Goal: Task Accomplishment & Management: Use online tool/utility

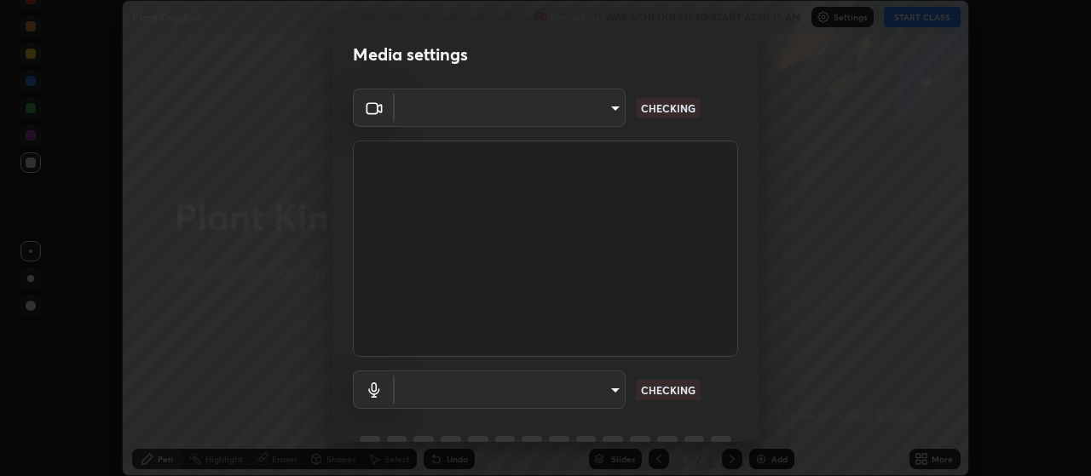
scroll to position [83, 0]
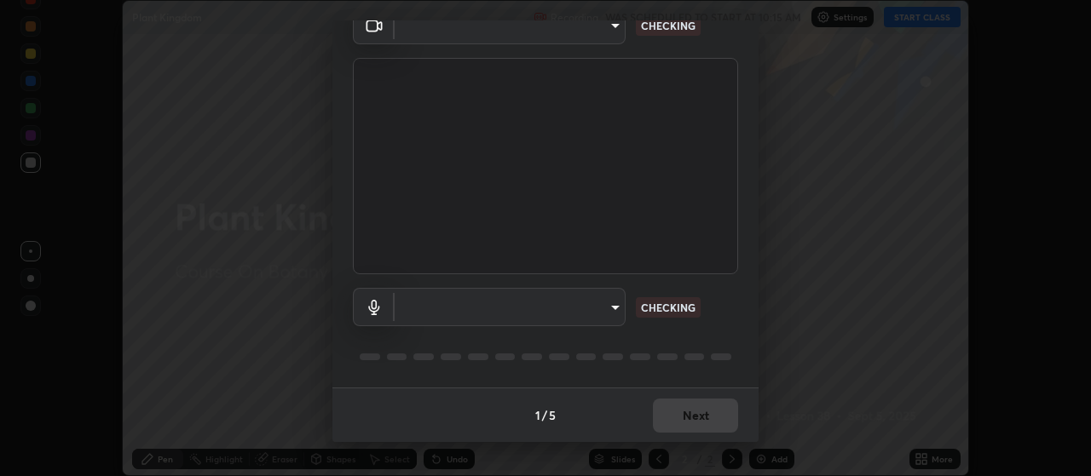
type input "aa80b3cfad25c03b964e6ff1e85cf5bf4b92df3966dde2f5c6b0d50eac350734"
type input "4152eadd631482af786d3cfa734edf88c1bf9d58df27661f67b4df8b2f2fba22"
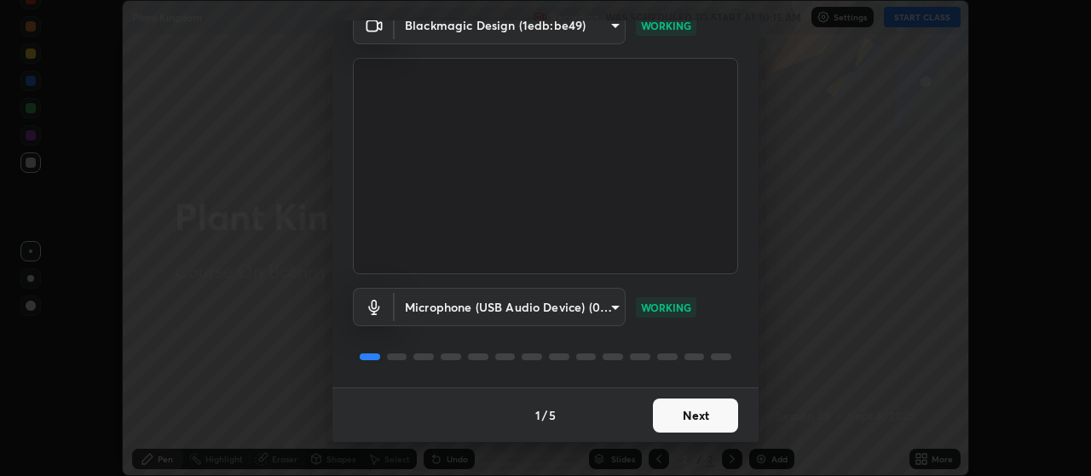
click at [704, 417] on button "Next" at bounding box center [695, 416] width 85 height 34
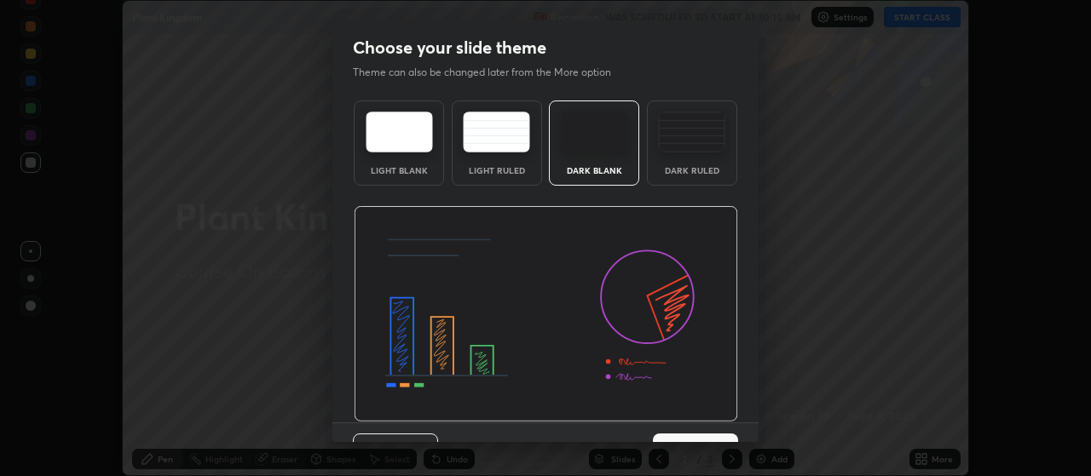
click at [699, 415] on img at bounding box center [546, 314] width 384 height 216
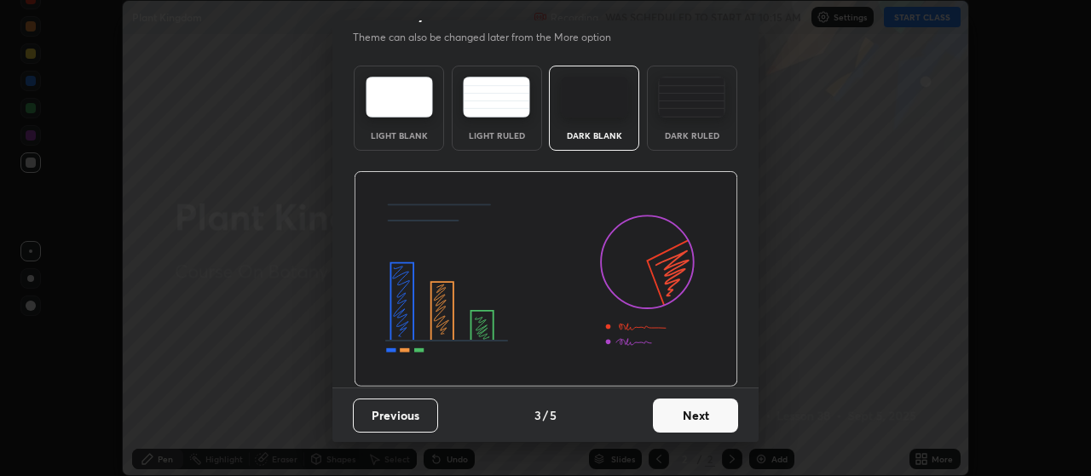
click at [690, 414] on button "Next" at bounding box center [695, 416] width 85 height 34
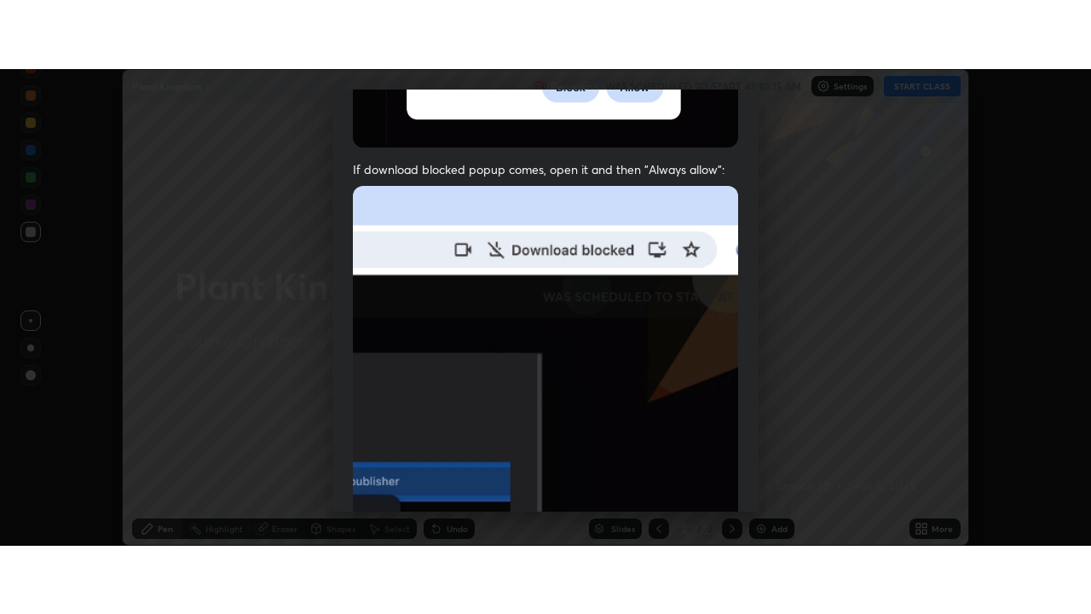
scroll to position [430, 0]
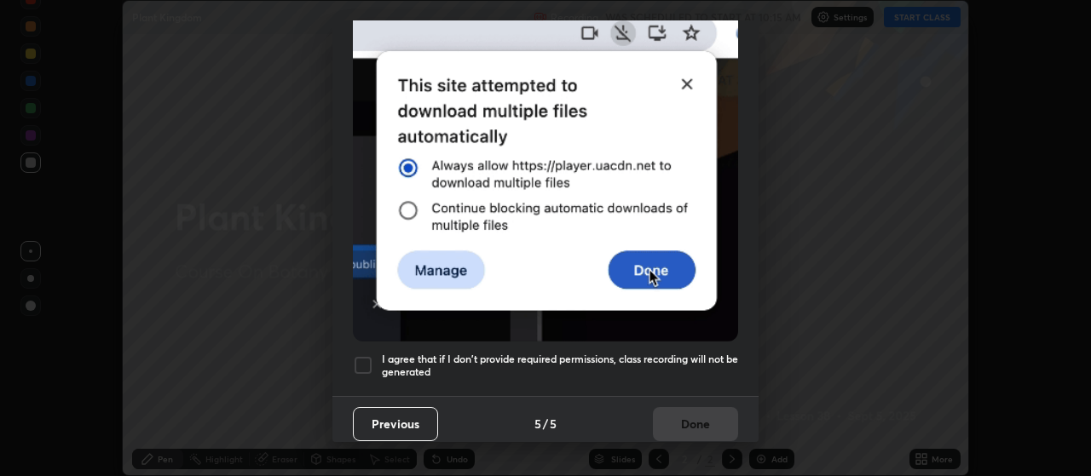
click at [369, 358] on div at bounding box center [363, 365] width 20 height 20
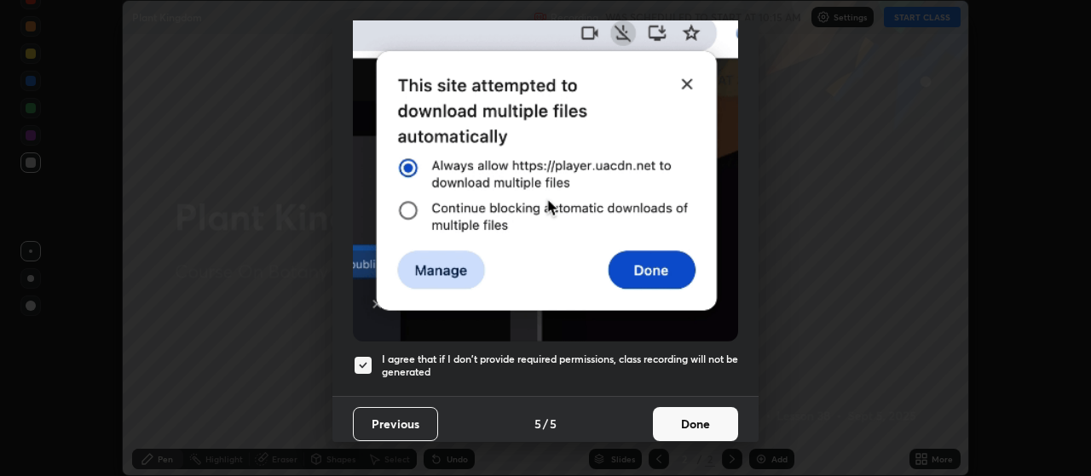
click at [695, 418] on button "Done" at bounding box center [695, 424] width 85 height 34
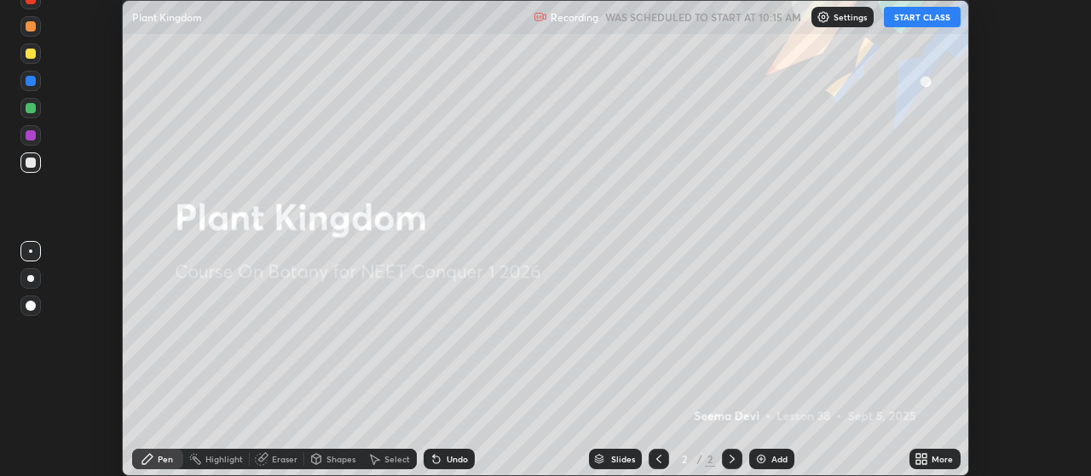
click at [946, 20] on button "START CLASS" at bounding box center [922, 17] width 77 height 20
click at [932, 455] on div "More" at bounding box center [942, 459] width 21 height 9
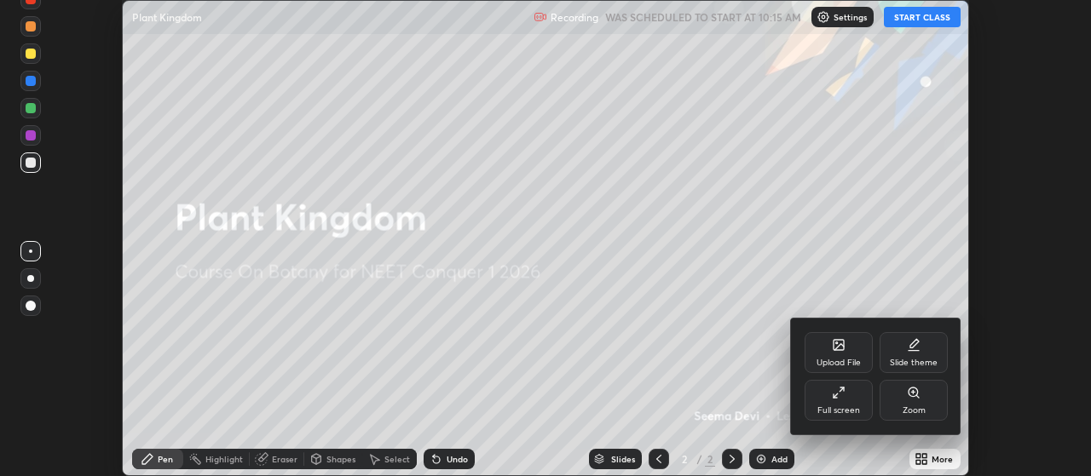
click at [838, 395] on icon at bounding box center [839, 393] width 14 height 14
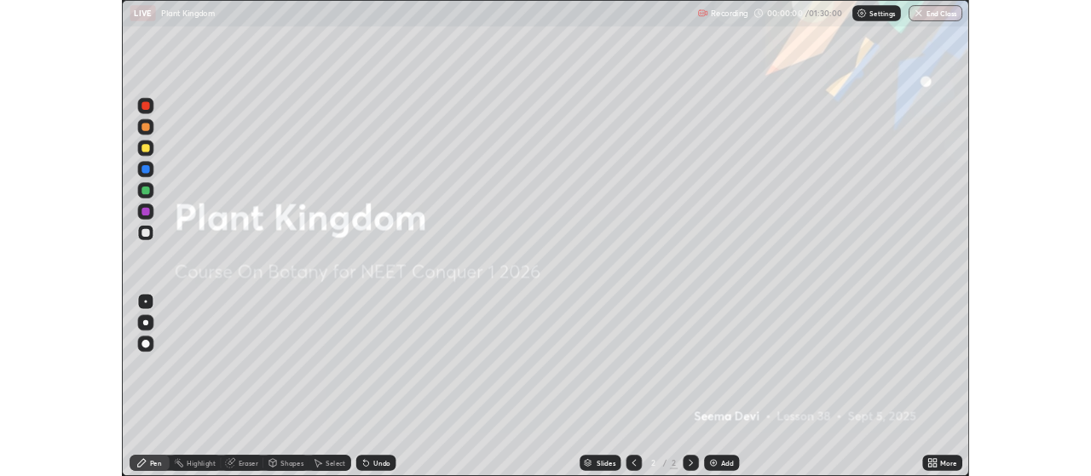
scroll to position [614, 1091]
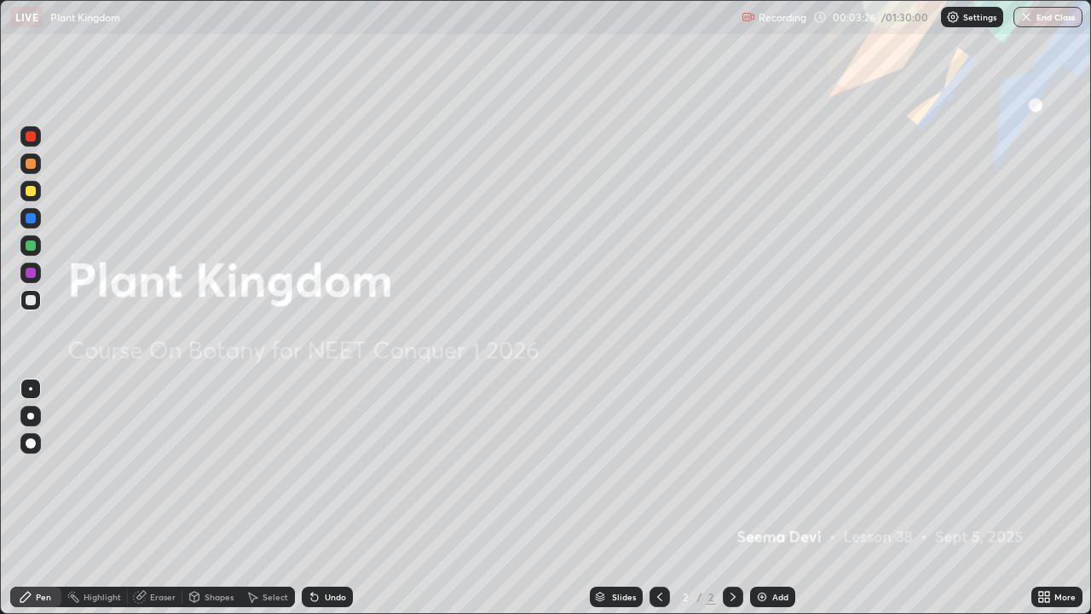
click at [773, 476] on div "Add" at bounding box center [780, 596] width 16 height 9
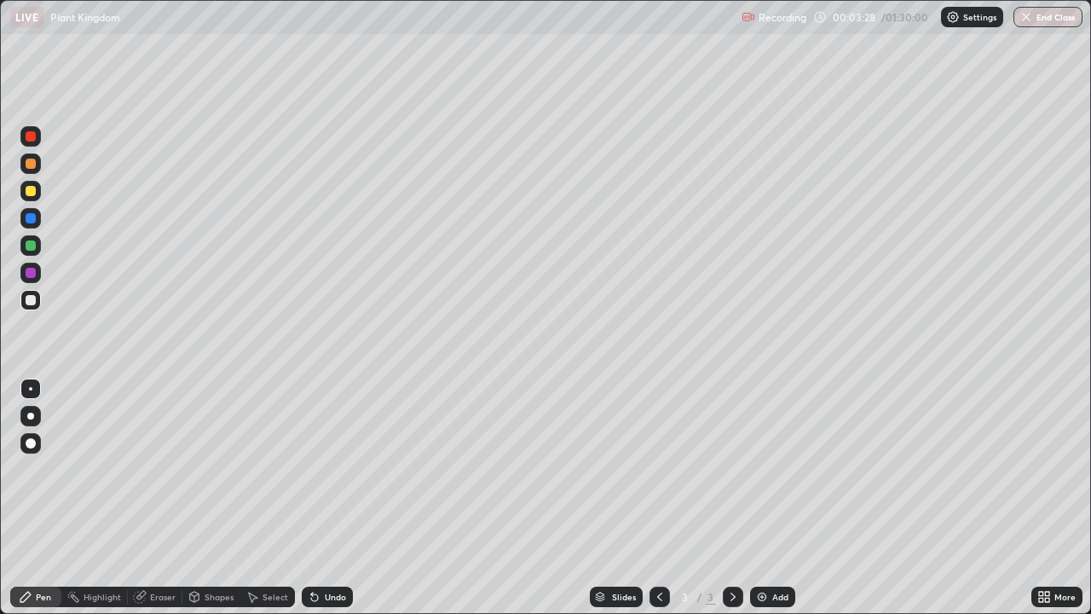
click at [31, 416] on div at bounding box center [30, 415] width 7 height 7
click at [27, 188] on div at bounding box center [31, 191] width 10 height 10
click at [32, 297] on div at bounding box center [31, 300] width 10 height 10
click at [330, 476] on div "Undo" at bounding box center [335, 596] width 21 height 9
click at [334, 476] on div "Undo" at bounding box center [335, 596] width 21 height 9
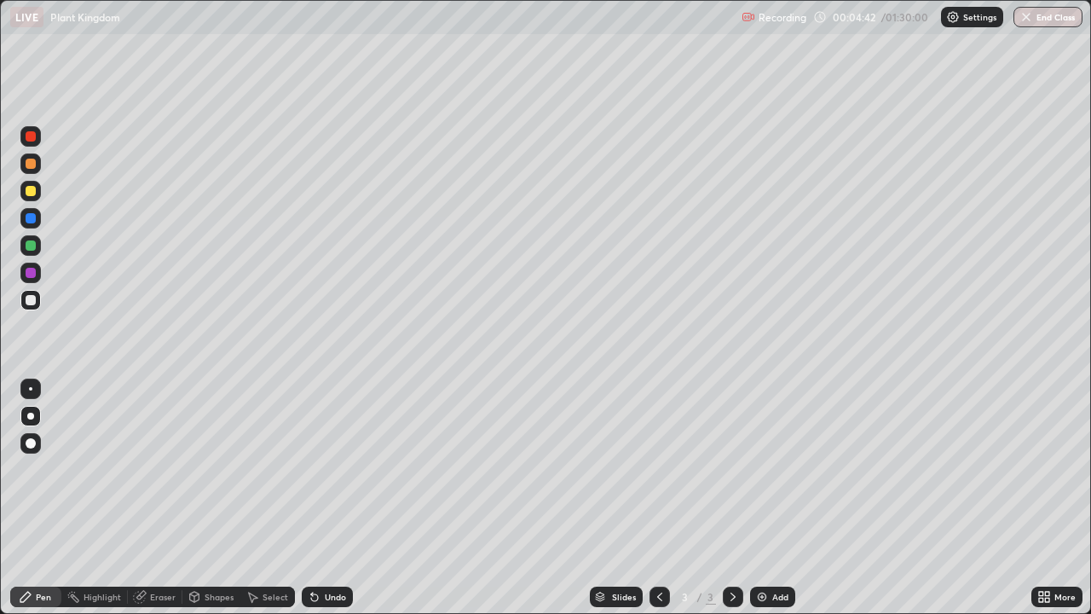
click at [329, 476] on div "Undo" at bounding box center [335, 596] width 21 height 9
click at [322, 476] on div "Undo" at bounding box center [327, 596] width 51 height 20
click at [35, 245] on div at bounding box center [31, 245] width 10 height 10
click at [779, 476] on div "Add" at bounding box center [772, 596] width 45 height 20
click at [334, 476] on div "Undo" at bounding box center [335, 596] width 21 height 9
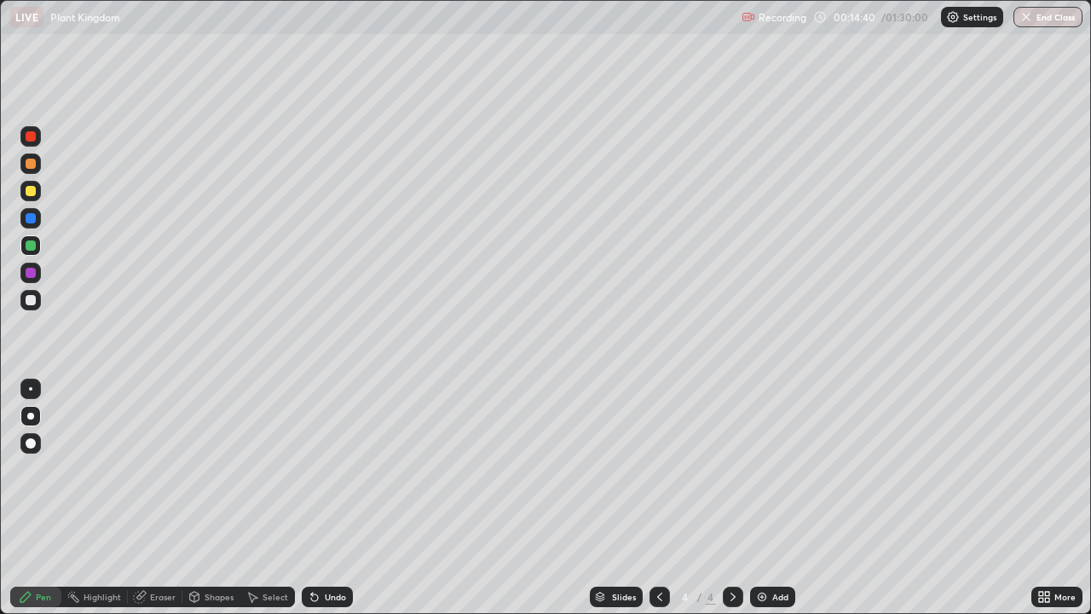
click at [343, 476] on div "Undo" at bounding box center [327, 596] width 51 height 20
click at [339, 476] on div "Undo" at bounding box center [335, 596] width 21 height 9
click at [334, 476] on div "Undo" at bounding box center [335, 596] width 21 height 9
click at [332, 476] on div "Undo" at bounding box center [335, 596] width 21 height 9
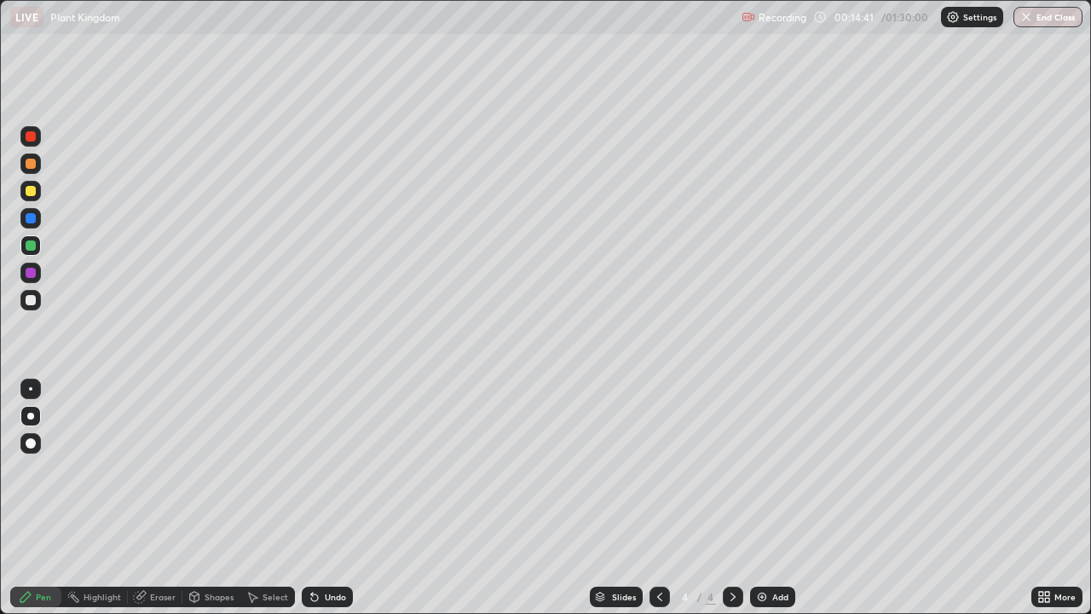
click at [336, 476] on div "Undo" at bounding box center [335, 596] width 21 height 9
click at [333, 476] on div "Undo" at bounding box center [335, 596] width 21 height 9
click at [332, 476] on div "Undo" at bounding box center [335, 596] width 21 height 9
click at [333, 476] on div "Undo" at bounding box center [335, 596] width 21 height 9
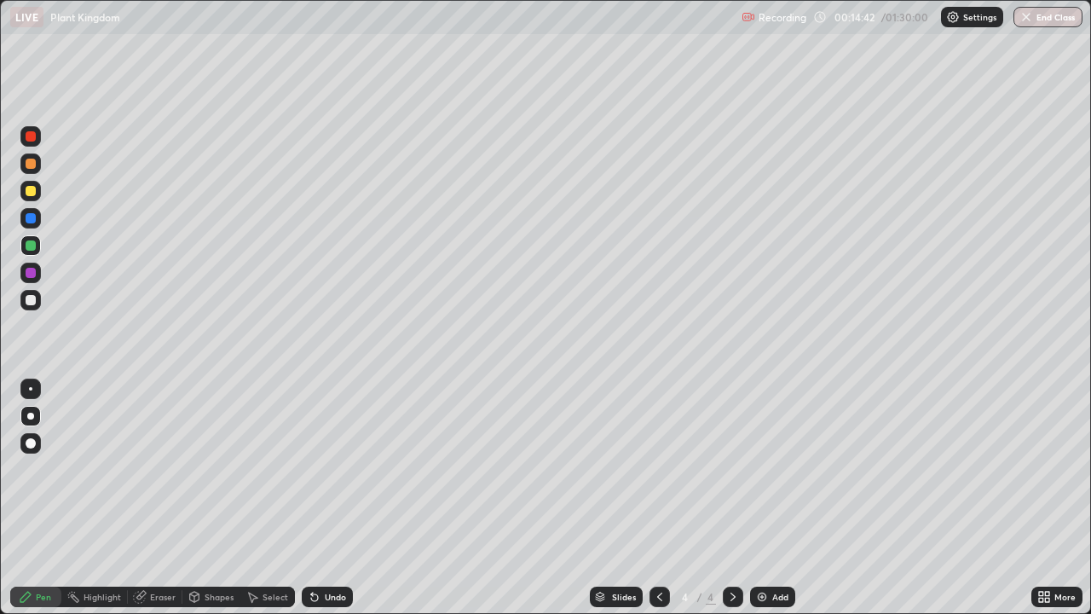
click at [333, 476] on div "Undo" at bounding box center [327, 596] width 51 height 20
click at [332, 476] on div "Undo" at bounding box center [327, 596] width 51 height 20
click at [331, 476] on div "Undo" at bounding box center [335, 596] width 21 height 9
click at [329, 476] on div "Undo" at bounding box center [335, 596] width 21 height 9
click at [328, 476] on div "Undo" at bounding box center [335, 596] width 21 height 9
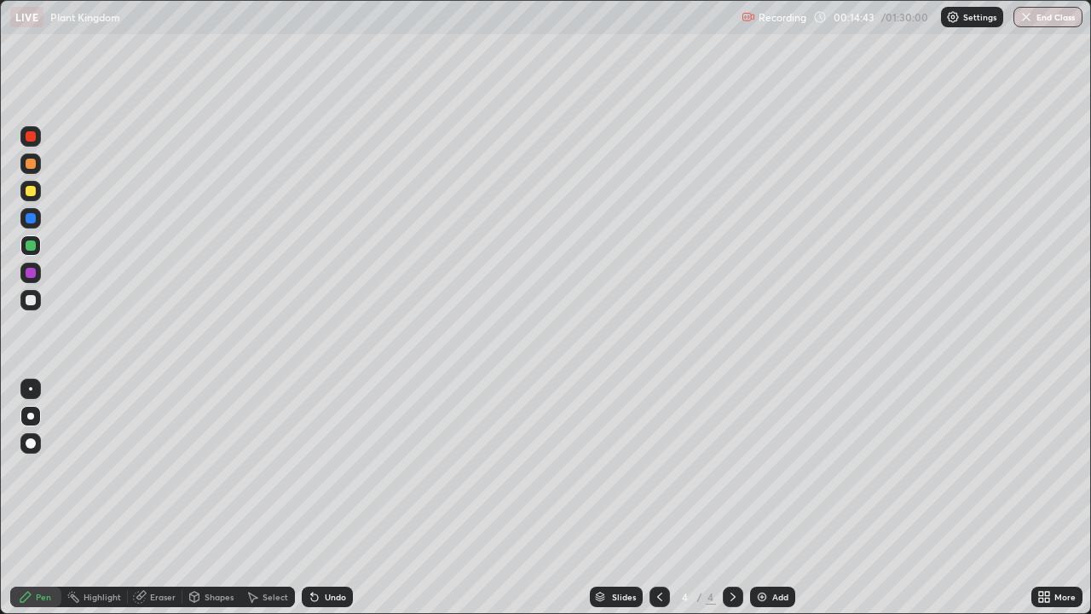
click at [328, 476] on div "Undo" at bounding box center [335, 596] width 21 height 9
click at [330, 476] on div "Undo" at bounding box center [335, 596] width 21 height 9
click at [31, 416] on div at bounding box center [30, 415] width 7 height 7
click at [34, 300] on div at bounding box center [31, 300] width 10 height 10
click at [336, 476] on div "Undo" at bounding box center [335, 596] width 21 height 9
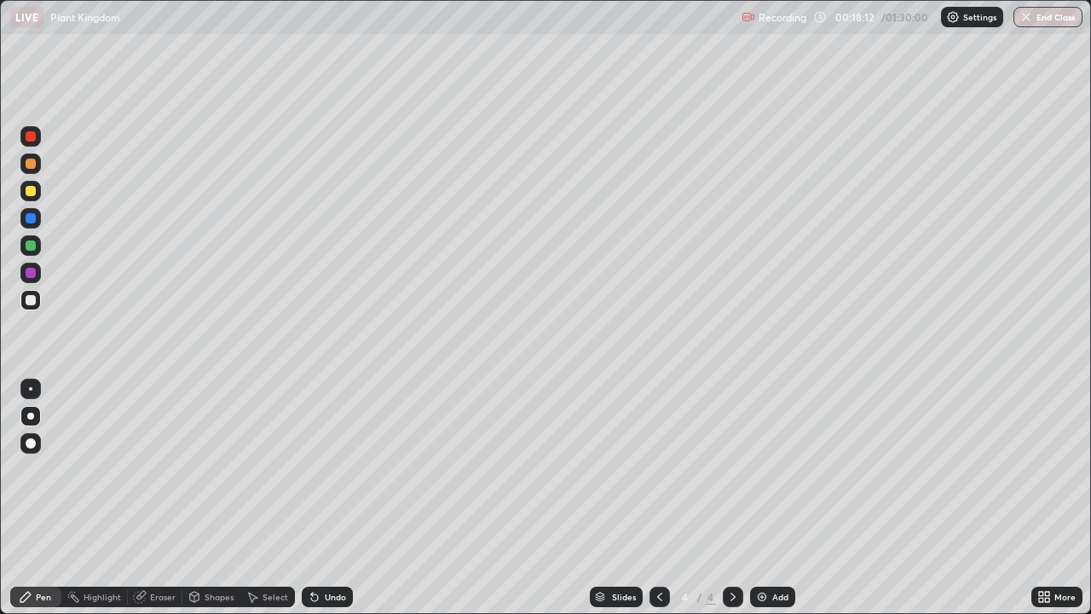
click at [334, 476] on div "Undo" at bounding box center [335, 596] width 21 height 9
click at [341, 476] on div "Undo" at bounding box center [327, 596] width 51 height 20
click at [338, 476] on div "Undo" at bounding box center [327, 596] width 51 height 20
click at [336, 476] on div "Undo" at bounding box center [335, 596] width 21 height 9
click at [342, 476] on div "Undo" at bounding box center [327, 596] width 51 height 20
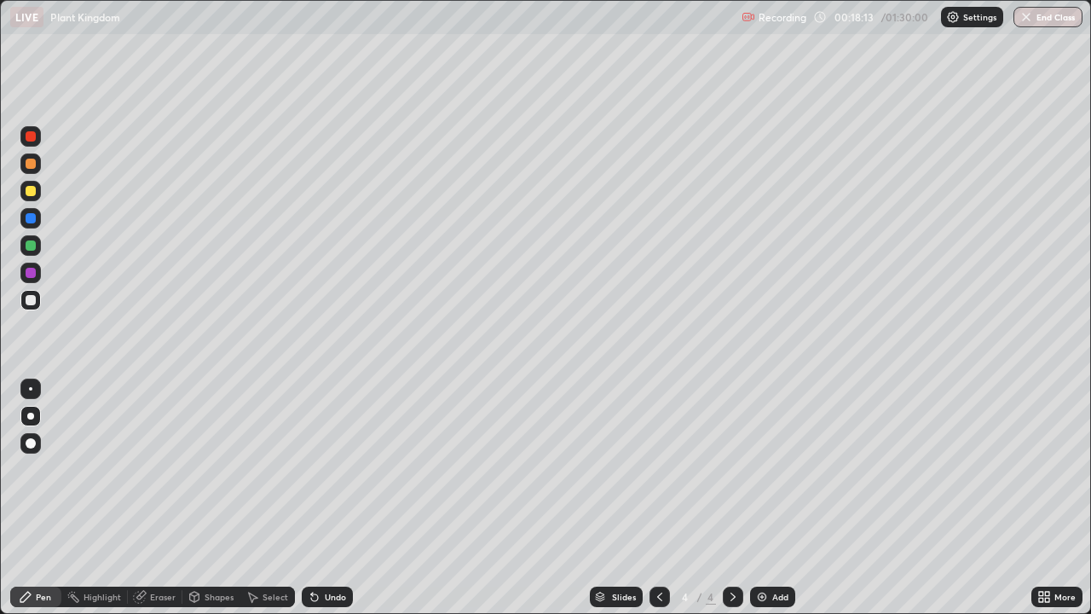
click at [342, 476] on div "Undo" at bounding box center [327, 596] width 51 height 20
click at [342, 476] on div "Undo" at bounding box center [335, 596] width 21 height 9
click at [342, 476] on div "Undo" at bounding box center [327, 596] width 51 height 20
click at [343, 476] on div "Undo" at bounding box center [327, 596] width 51 height 20
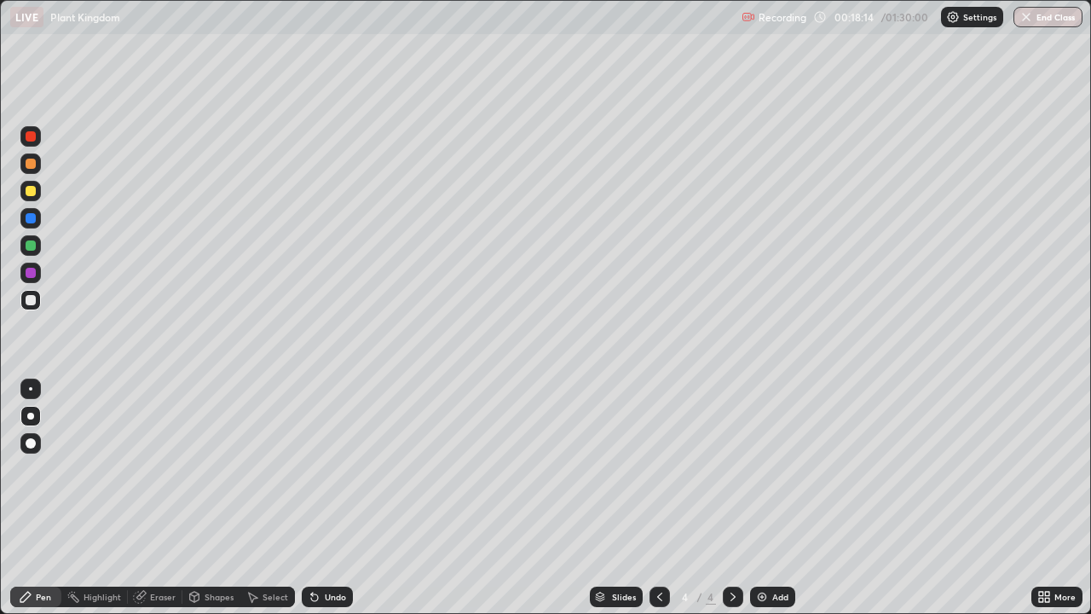
click at [344, 476] on div "Undo" at bounding box center [327, 596] width 51 height 20
click at [345, 476] on div "Undo" at bounding box center [327, 596] width 51 height 20
click at [329, 476] on div "Undo" at bounding box center [335, 596] width 21 height 9
click at [325, 476] on div "Undo" at bounding box center [335, 596] width 21 height 9
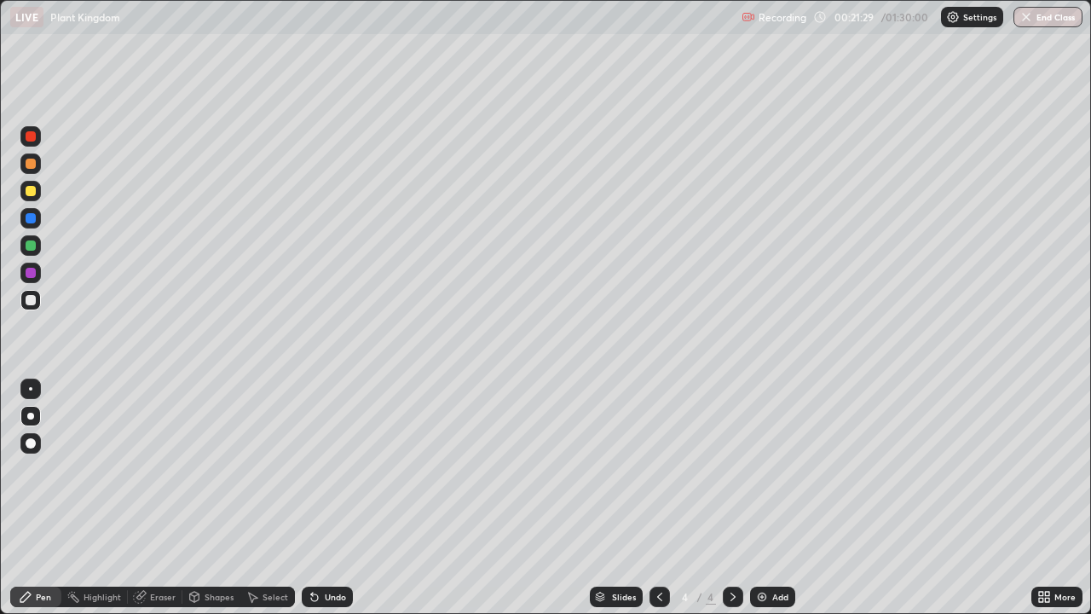
click at [334, 476] on div "Undo" at bounding box center [335, 596] width 21 height 9
click at [332, 476] on div "Undo" at bounding box center [327, 596] width 51 height 20
click at [328, 476] on div "Undo" at bounding box center [327, 596] width 51 height 20
click at [329, 476] on div "Undo" at bounding box center [327, 596] width 51 height 20
click at [334, 476] on div "Undo" at bounding box center [327, 596] width 51 height 20
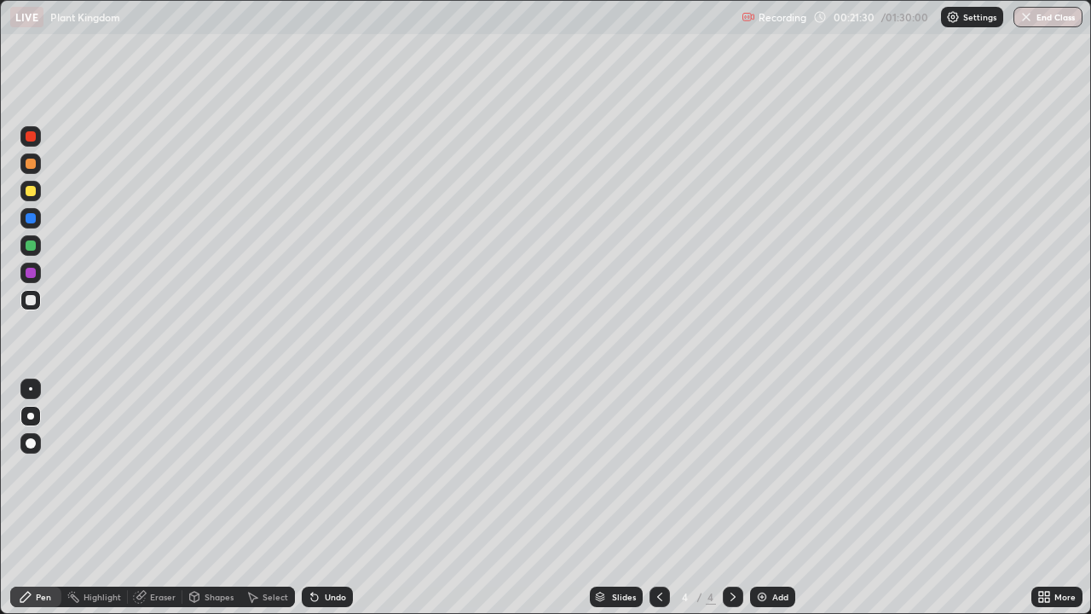
click at [332, 476] on div "Undo" at bounding box center [327, 596] width 51 height 20
click at [327, 476] on div "Undo" at bounding box center [327, 596] width 51 height 20
click at [329, 476] on div "Undo" at bounding box center [335, 596] width 21 height 9
click at [328, 476] on div "Undo" at bounding box center [335, 596] width 21 height 9
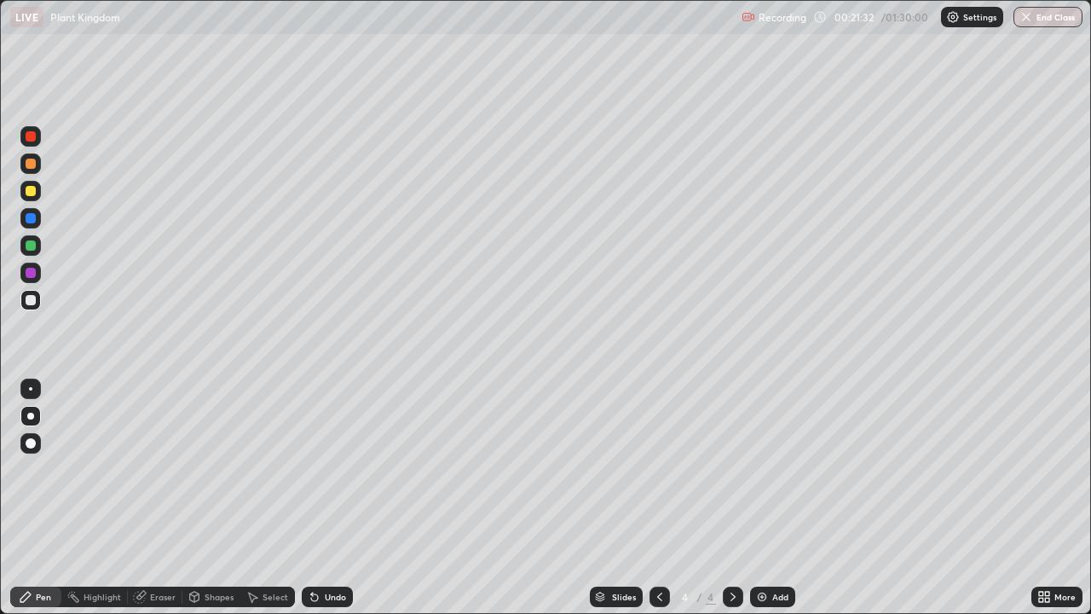
click at [326, 476] on div "Undo" at bounding box center [335, 596] width 21 height 9
click at [325, 476] on div "Undo" at bounding box center [335, 596] width 21 height 9
click at [328, 476] on div "Undo" at bounding box center [335, 596] width 21 height 9
click at [326, 476] on div "Undo" at bounding box center [335, 596] width 21 height 9
click at [325, 476] on div "Undo" at bounding box center [335, 596] width 21 height 9
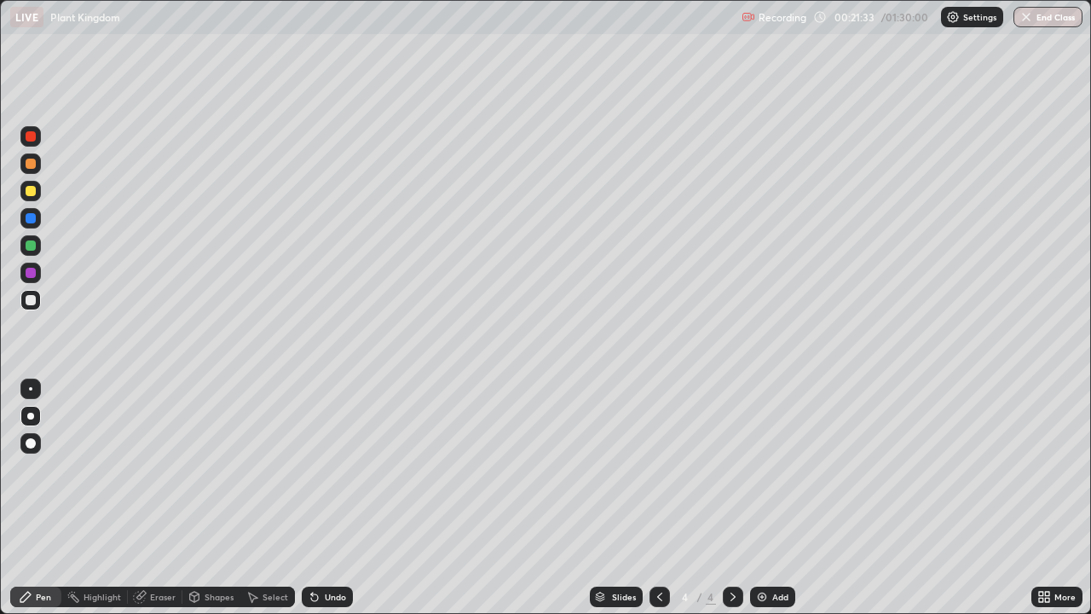
click at [325, 476] on div "Undo" at bounding box center [335, 596] width 21 height 9
click at [326, 476] on div "Undo" at bounding box center [335, 596] width 21 height 9
click at [325, 476] on div "Undo" at bounding box center [327, 596] width 51 height 20
click at [328, 476] on div "Undo" at bounding box center [335, 596] width 21 height 9
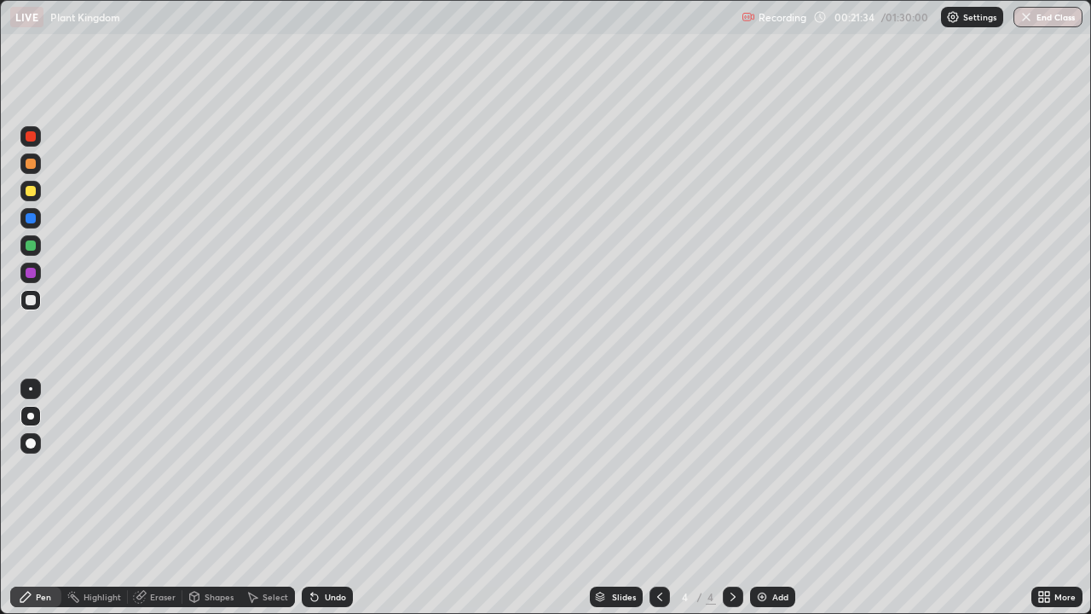
click at [328, 476] on div "Undo" at bounding box center [335, 596] width 21 height 9
click at [329, 476] on div "Undo" at bounding box center [335, 596] width 21 height 9
click at [332, 476] on div "Undo" at bounding box center [335, 596] width 21 height 9
click at [32, 191] on div at bounding box center [31, 191] width 10 height 10
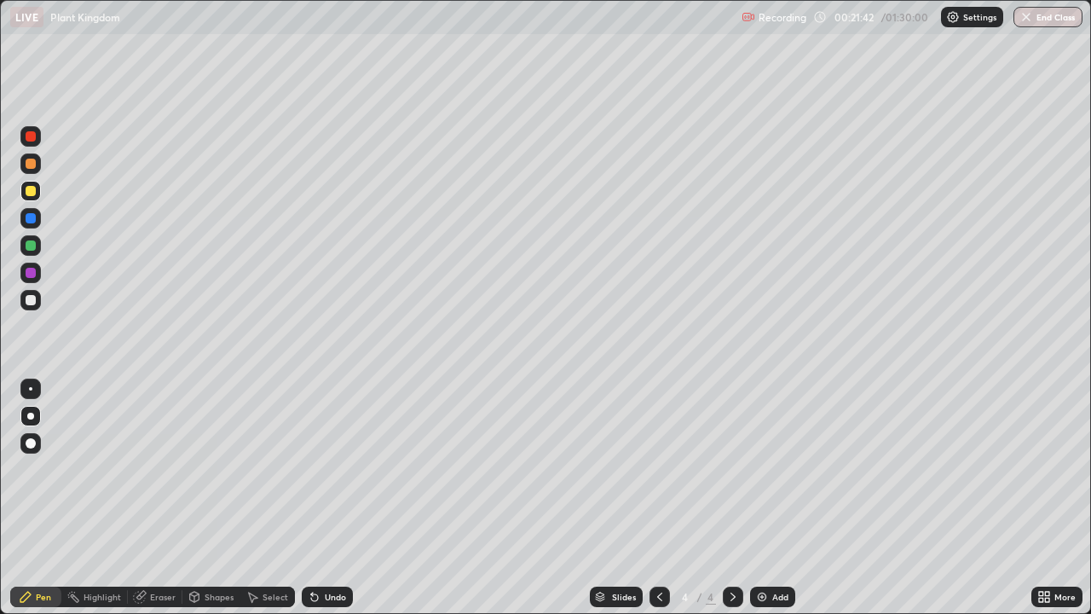
click at [40, 302] on div at bounding box center [30, 300] width 20 height 20
click at [772, 476] on div "Add" at bounding box center [780, 596] width 16 height 9
click at [32, 193] on div at bounding box center [31, 191] width 10 height 10
click at [332, 476] on div "Undo" at bounding box center [335, 596] width 21 height 9
click at [335, 476] on div "Undo" at bounding box center [327, 596] width 51 height 20
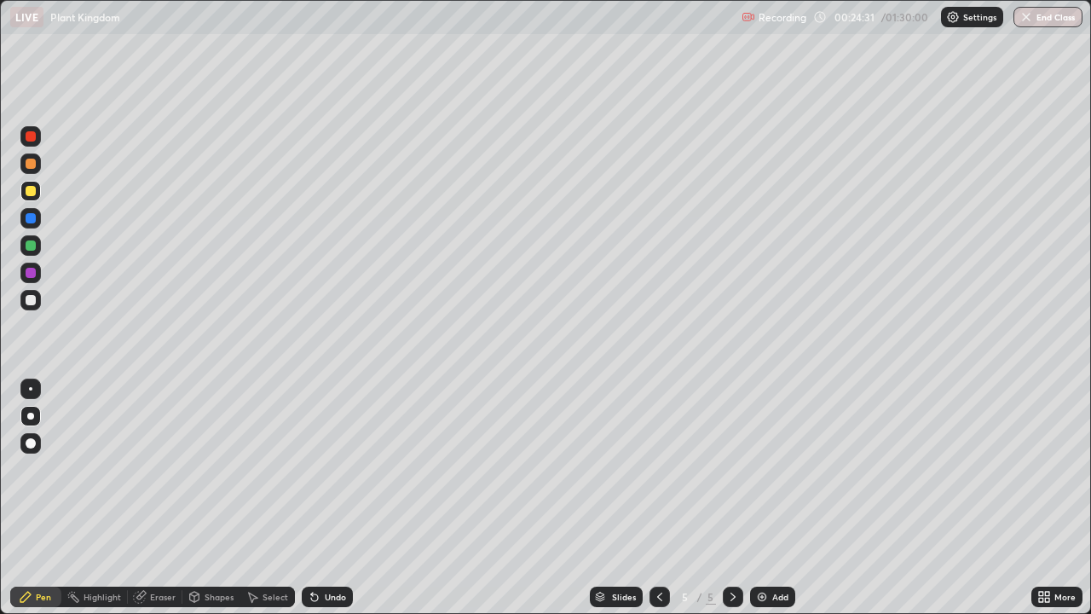
click at [27, 274] on div at bounding box center [31, 273] width 10 height 10
click at [37, 193] on div at bounding box center [30, 191] width 20 height 20
click at [35, 279] on div at bounding box center [30, 272] width 20 height 20
click at [168, 476] on div "Eraser" at bounding box center [163, 596] width 26 height 9
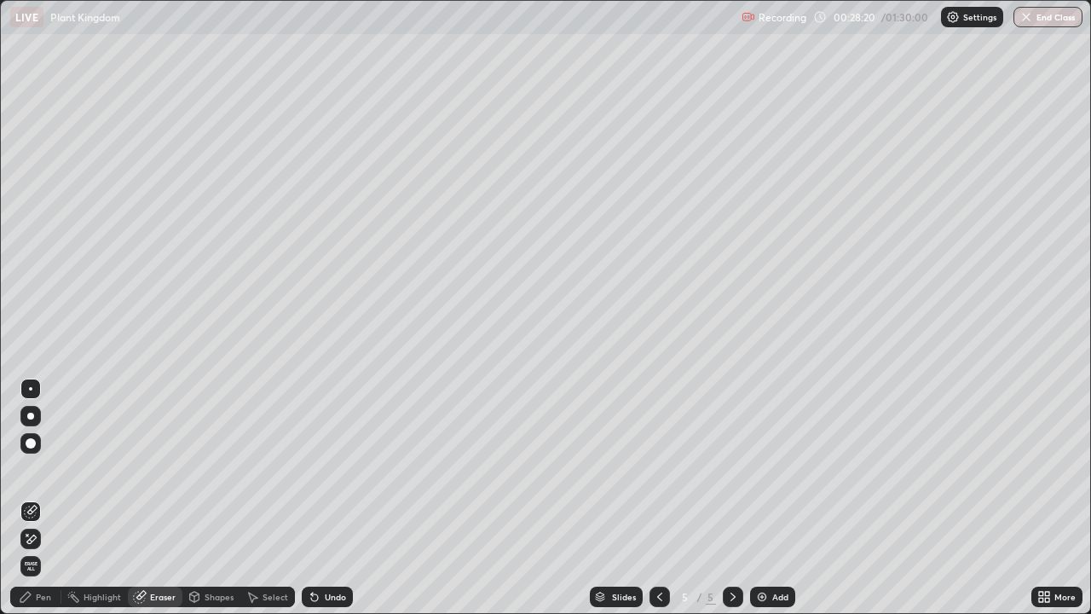
click at [42, 476] on div "Pen" at bounding box center [43, 596] width 15 height 9
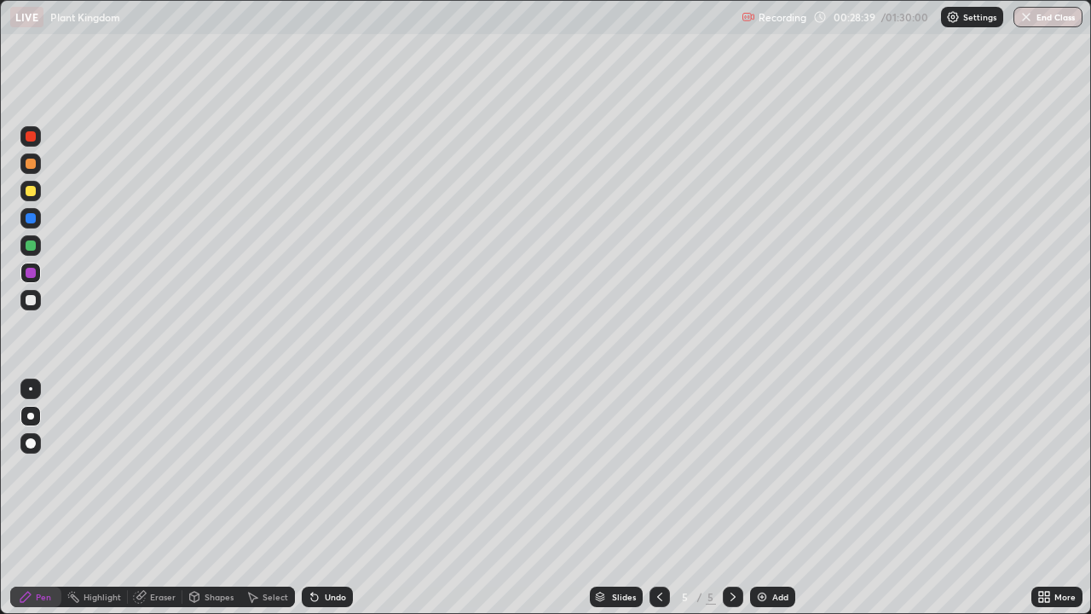
click at [27, 195] on div at bounding box center [31, 191] width 10 height 10
click at [337, 476] on div "Undo" at bounding box center [327, 596] width 51 height 20
click at [334, 476] on div "Undo" at bounding box center [335, 596] width 21 height 9
click at [164, 476] on div "Eraser" at bounding box center [163, 596] width 26 height 9
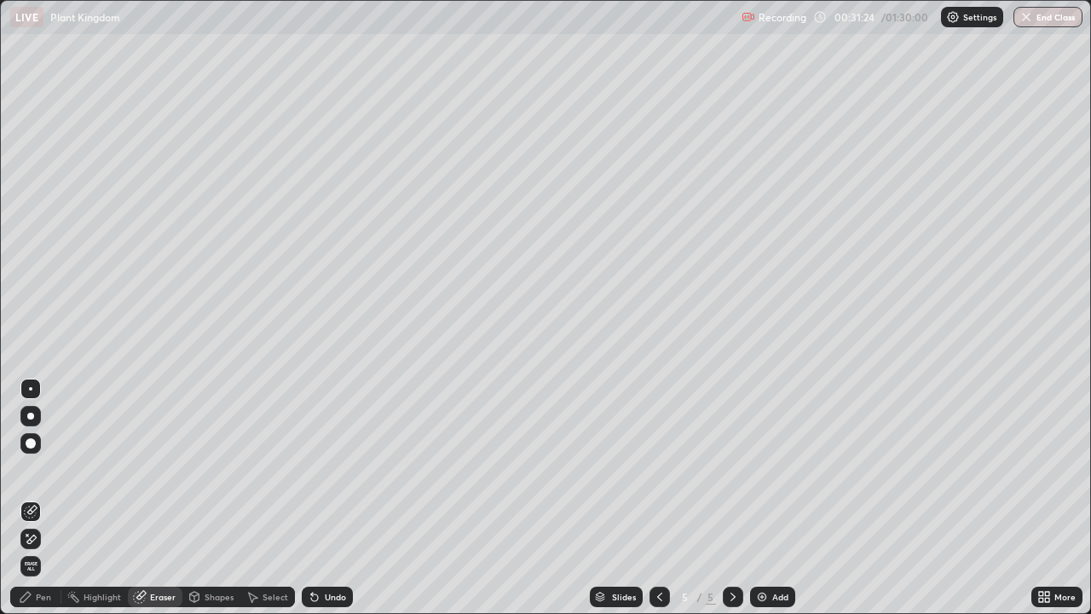
click at [45, 476] on div "Pen" at bounding box center [35, 596] width 51 height 20
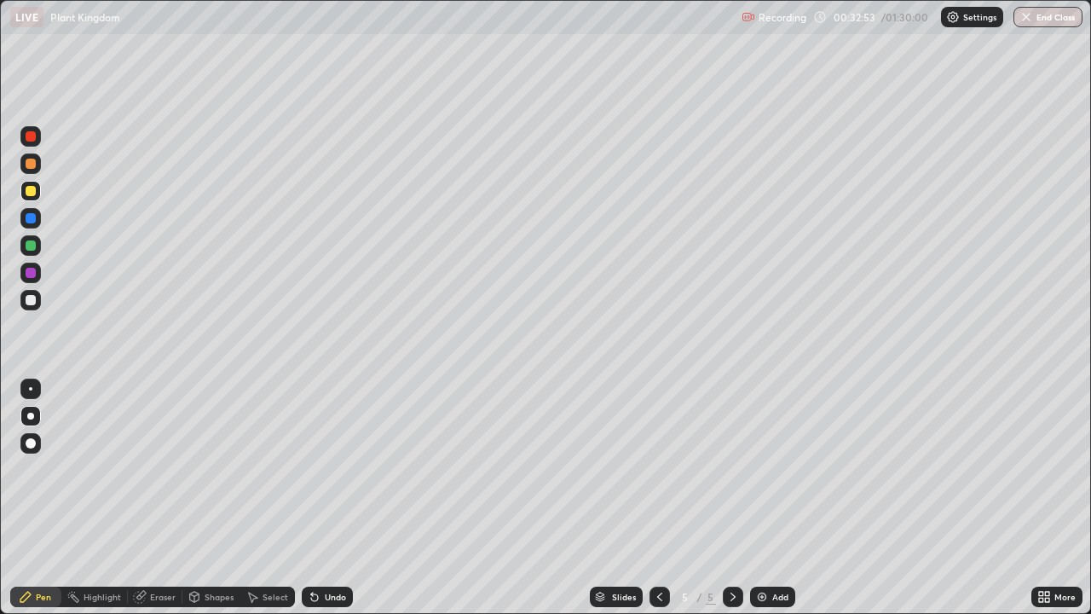
click at [774, 476] on div "Add" at bounding box center [780, 596] width 16 height 9
click at [37, 297] on div at bounding box center [30, 300] width 20 height 20
click at [334, 476] on div "Undo" at bounding box center [327, 596] width 51 height 20
click at [325, 476] on div "Undo" at bounding box center [327, 596] width 51 height 20
click at [327, 476] on div "Undo" at bounding box center [335, 596] width 21 height 9
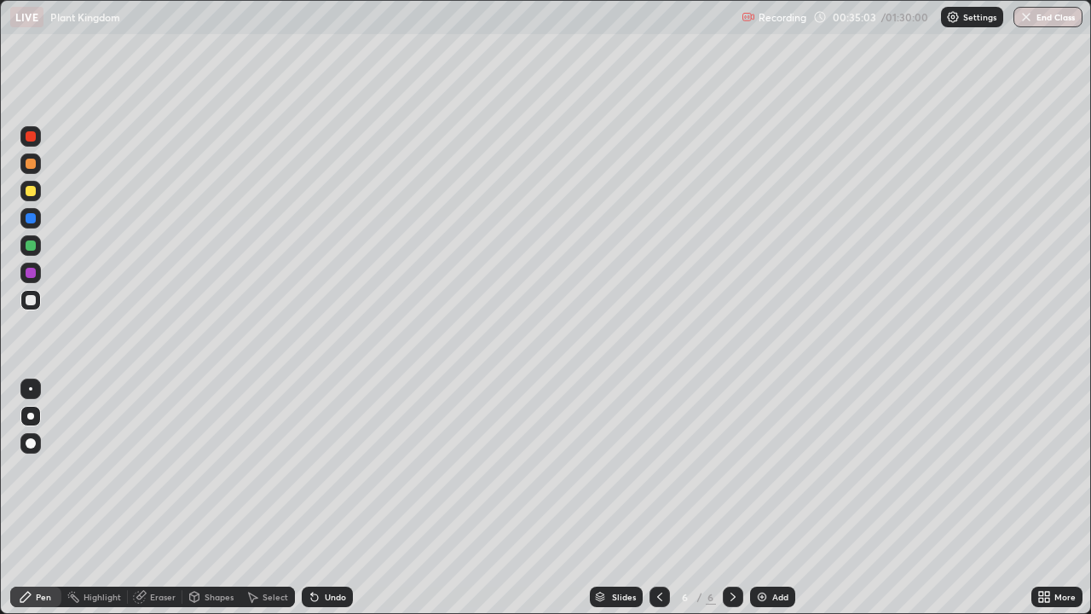
click at [325, 476] on div "Undo" at bounding box center [335, 596] width 21 height 9
click at [327, 476] on div "Undo" at bounding box center [335, 596] width 21 height 9
click at [328, 476] on div "Undo" at bounding box center [335, 596] width 21 height 9
click at [330, 476] on div "Undo" at bounding box center [335, 596] width 21 height 9
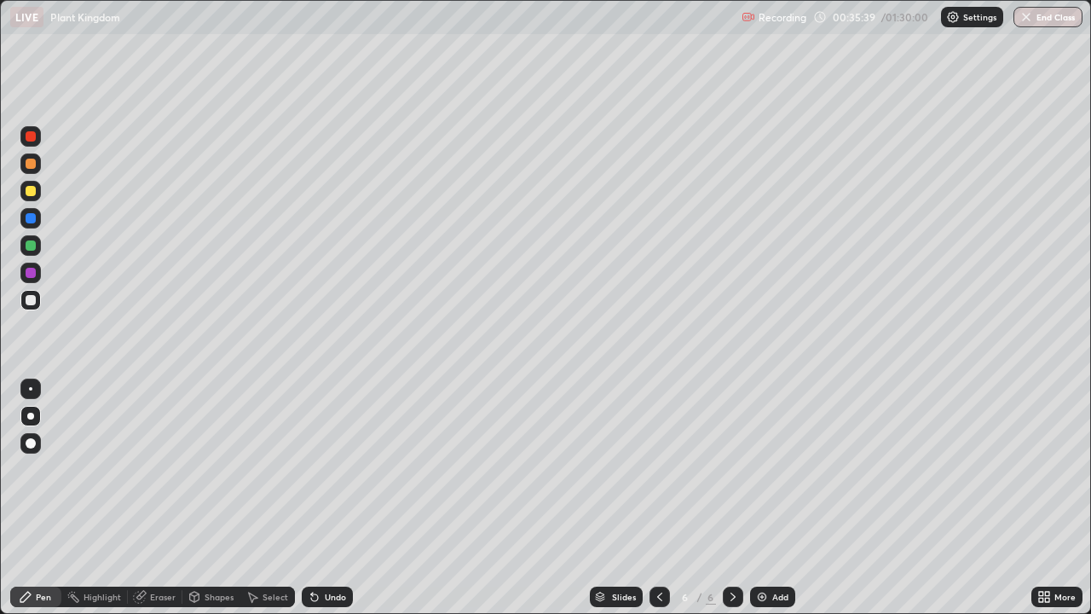
click at [331, 476] on div "Undo" at bounding box center [335, 596] width 21 height 9
click at [329, 476] on div "Undo" at bounding box center [335, 596] width 21 height 9
click at [770, 476] on div "Add" at bounding box center [772, 596] width 45 height 20
click at [32, 245] on div at bounding box center [31, 245] width 10 height 10
click at [33, 187] on div at bounding box center [31, 191] width 10 height 10
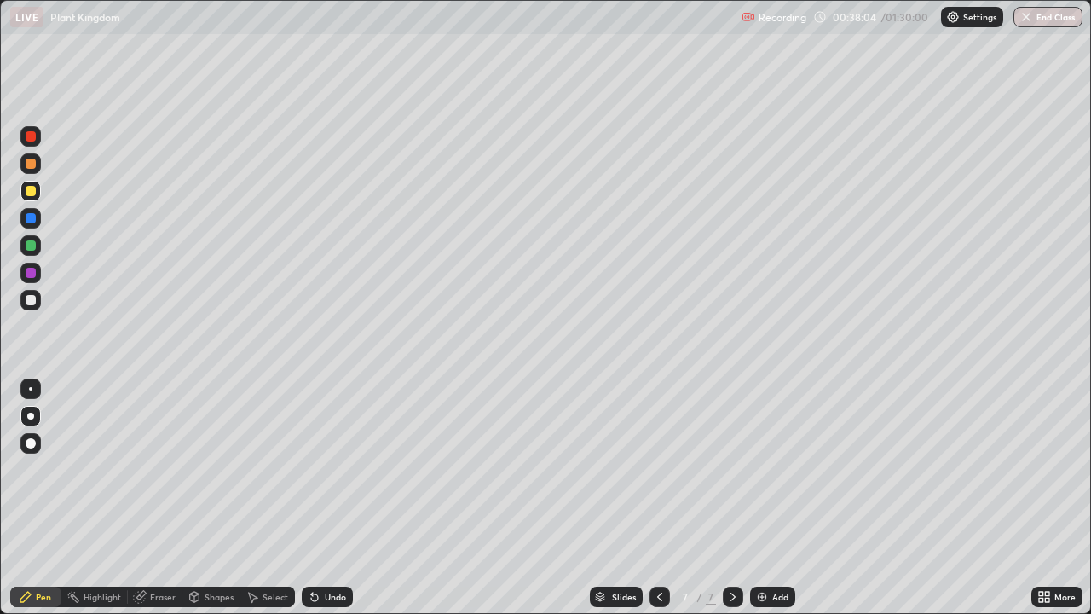
click at [329, 476] on div "Undo" at bounding box center [335, 596] width 21 height 9
click at [326, 476] on div "Undo" at bounding box center [335, 596] width 21 height 9
click at [32, 300] on div at bounding box center [31, 300] width 10 height 10
click at [337, 476] on div "Undo" at bounding box center [335, 596] width 21 height 9
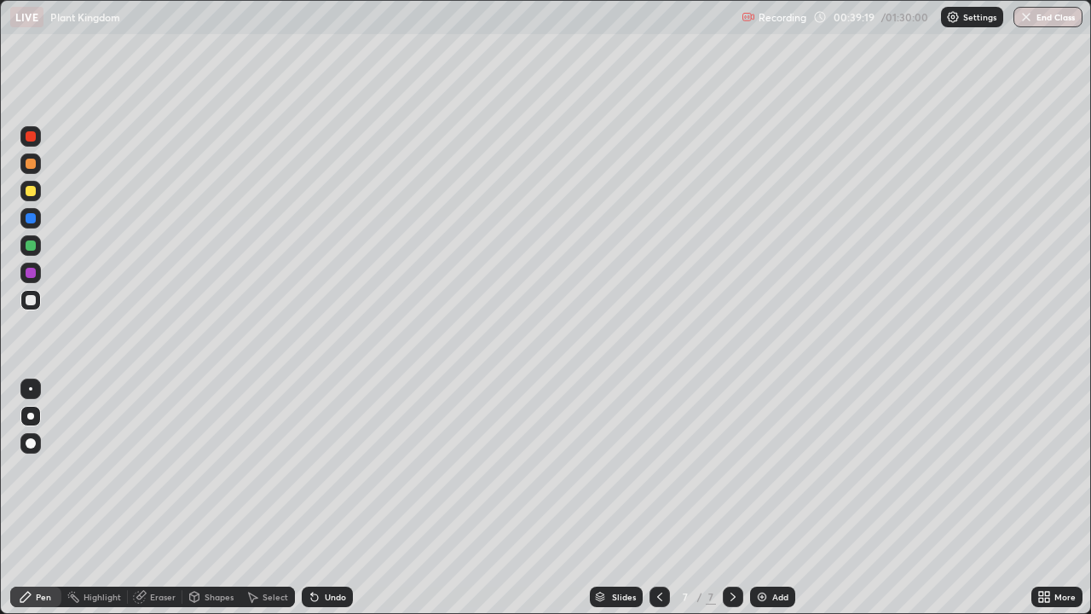
click at [325, 476] on div "Undo" at bounding box center [335, 596] width 21 height 9
click at [327, 476] on div "Undo" at bounding box center [335, 596] width 21 height 9
click at [767, 476] on div "Add" at bounding box center [772, 596] width 45 height 20
click at [339, 476] on div "Undo" at bounding box center [335, 596] width 21 height 9
click at [772, 476] on div "Add" at bounding box center [780, 596] width 16 height 9
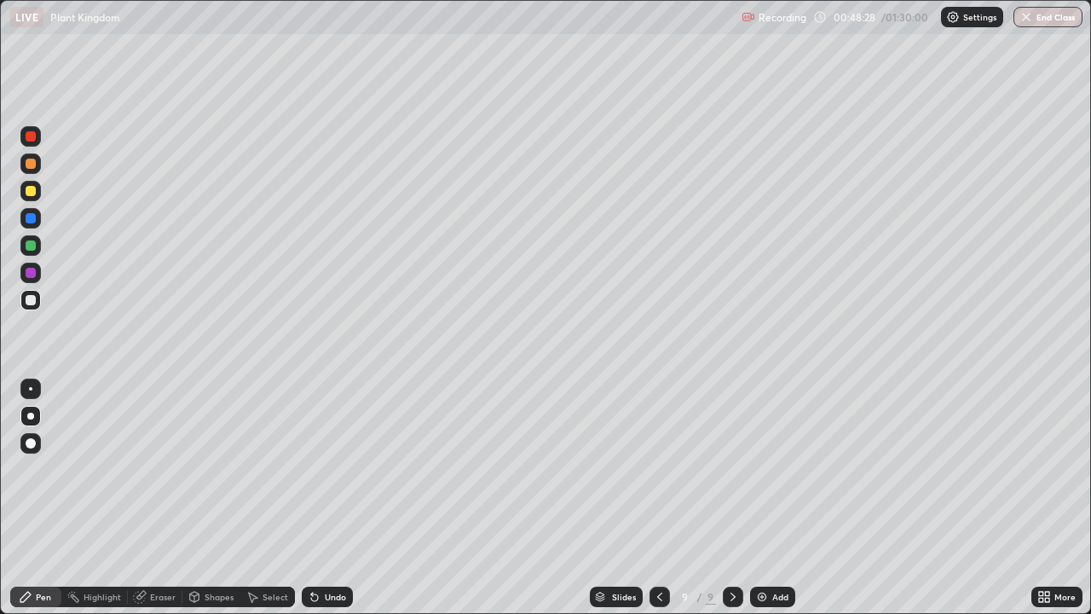
click at [42, 476] on div "Pen" at bounding box center [43, 596] width 15 height 9
click at [32, 193] on div at bounding box center [31, 191] width 10 height 10
click at [328, 476] on div "Undo" at bounding box center [335, 596] width 21 height 9
click at [278, 476] on div "Select" at bounding box center [275, 596] width 26 height 9
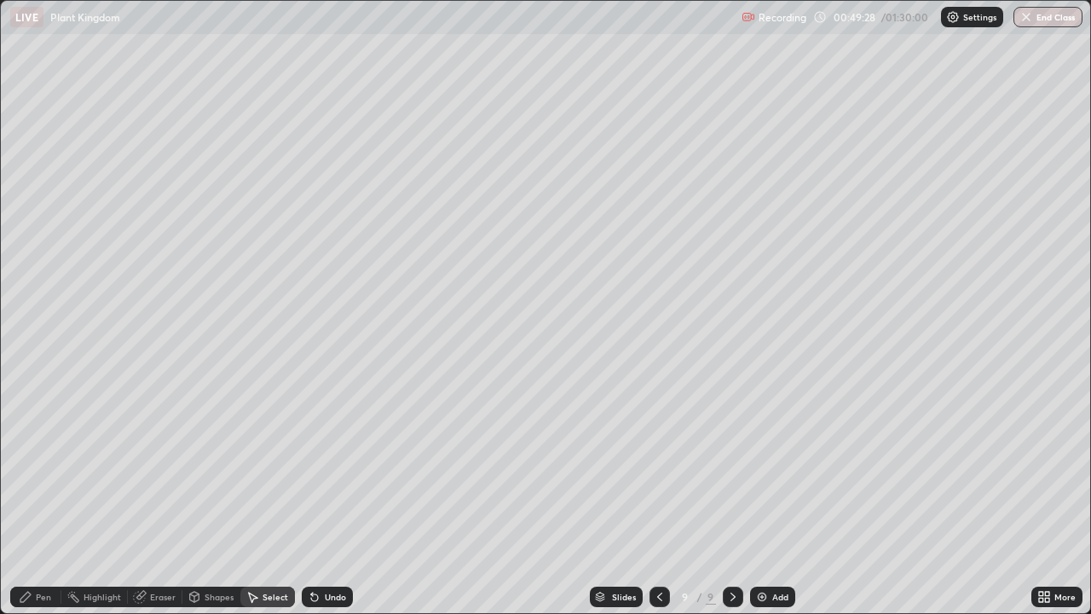
click at [325, 476] on div "Undo" at bounding box center [335, 596] width 21 height 9
click at [39, 476] on div "Pen" at bounding box center [35, 596] width 51 height 20
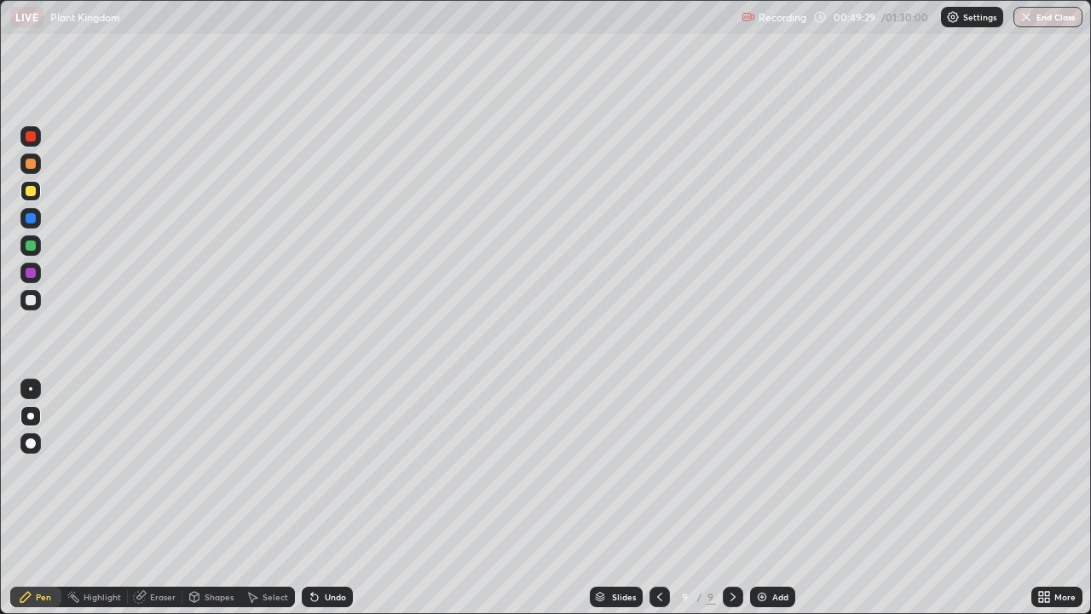
click at [333, 476] on div "Undo" at bounding box center [335, 596] width 21 height 9
click at [329, 476] on div "Undo" at bounding box center [335, 596] width 21 height 9
click at [330, 476] on div "Undo" at bounding box center [335, 596] width 21 height 9
click at [329, 476] on div "Undo" at bounding box center [335, 596] width 21 height 9
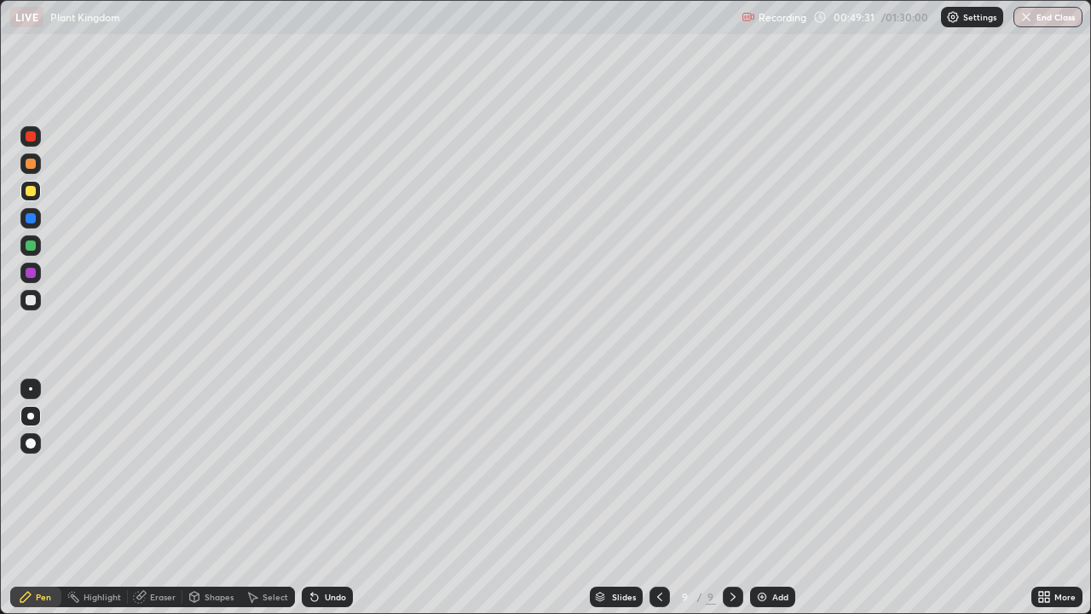
click at [329, 476] on div "Undo" at bounding box center [335, 596] width 21 height 9
click at [160, 476] on div "Eraser" at bounding box center [163, 596] width 26 height 9
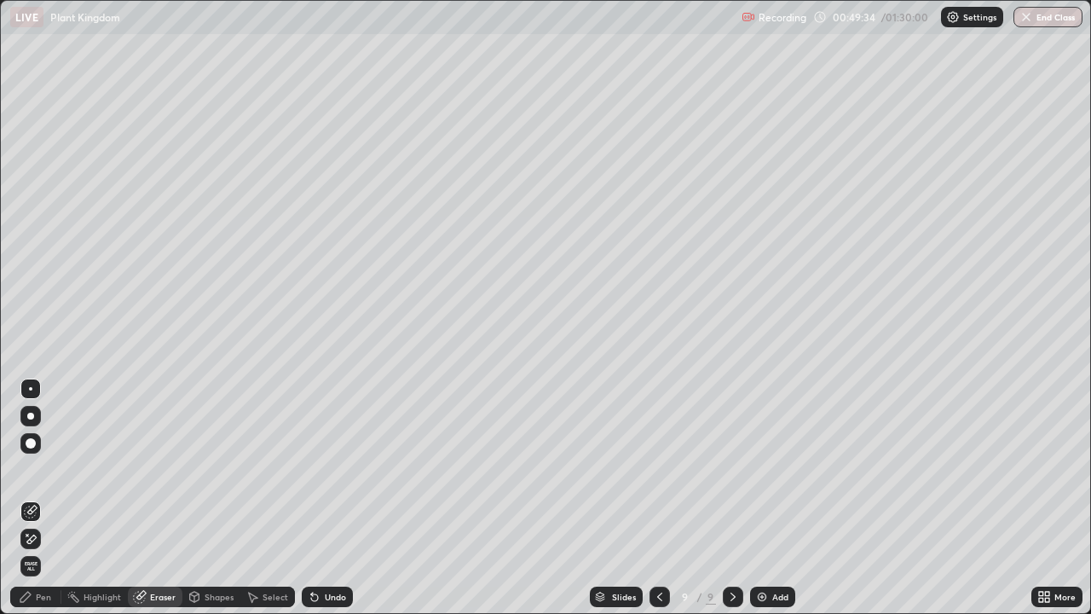
click at [43, 476] on div "Pen" at bounding box center [43, 596] width 15 height 9
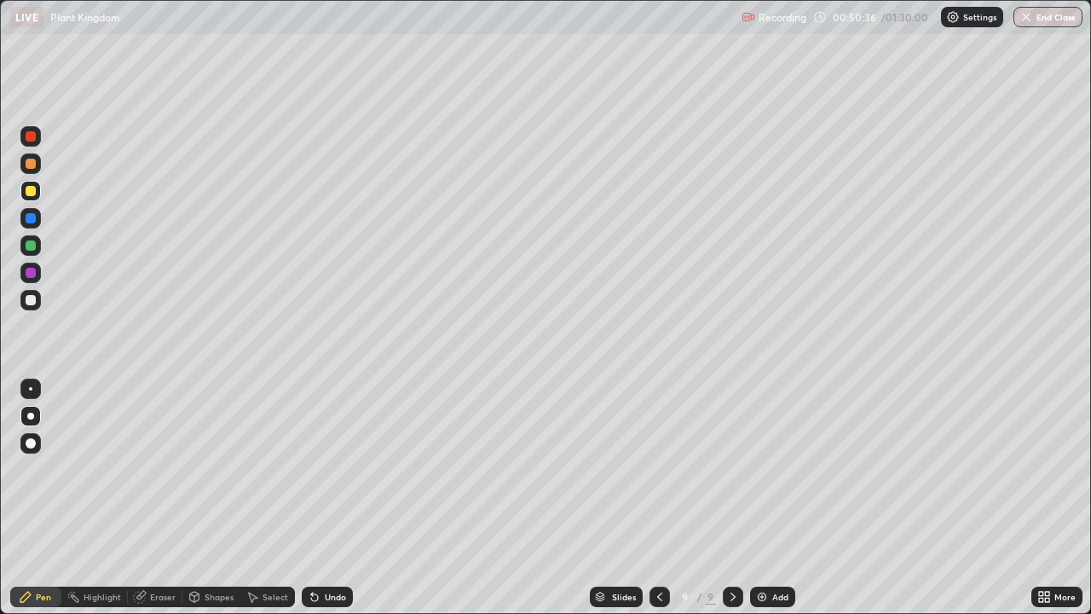
click at [34, 245] on div at bounding box center [31, 245] width 10 height 10
click at [35, 301] on div at bounding box center [31, 300] width 10 height 10
click at [32, 245] on div at bounding box center [31, 245] width 10 height 10
click at [35, 222] on div at bounding box center [31, 218] width 10 height 10
click at [38, 303] on div at bounding box center [30, 300] width 20 height 20
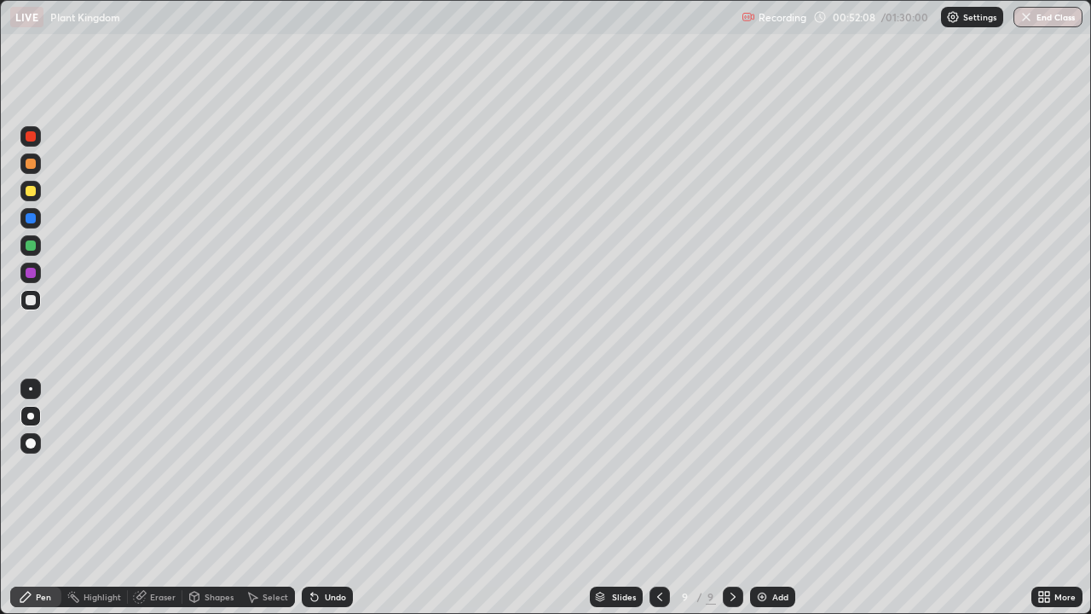
click at [32, 219] on div at bounding box center [31, 218] width 10 height 10
click at [37, 294] on div at bounding box center [30, 300] width 20 height 20
click at [40, 215] on div at bounding box center [30, 218] width 20 height 20
click at [40, 307] on div at bounding box center [30, 299] width 20 height 27
click at [30, 221] on div at bounding box center [31, 218] width 10 height 10
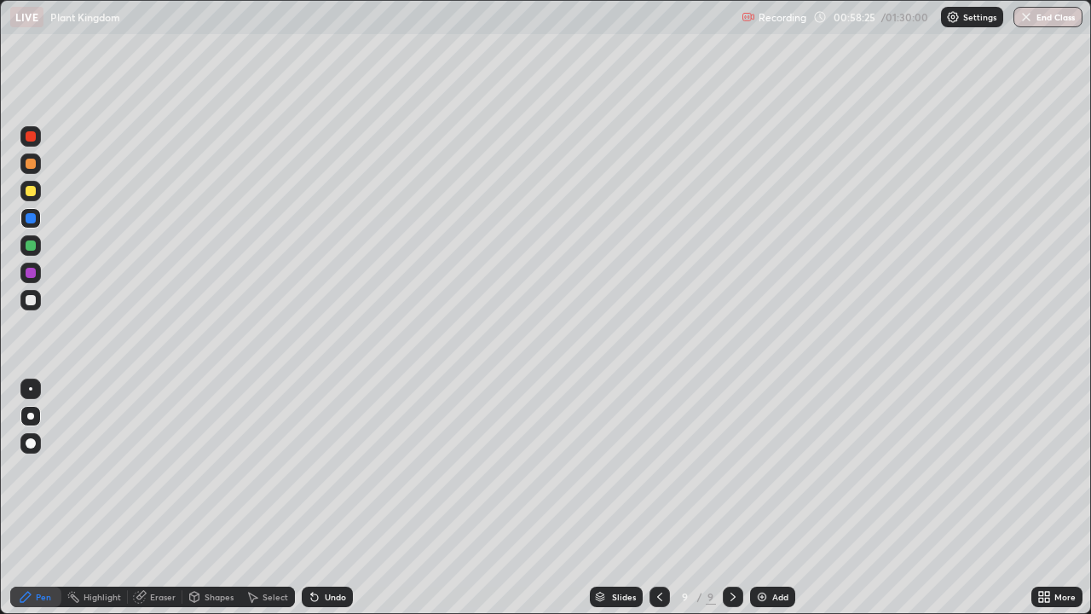
click at [774, 476] on div "Add" at bounding box center [780, 596] width 16 height 9
click at [31, 246] on div at bounding box center [31, 245] width 10 height 10
click at [34, 193] on div at bounding box center [31, 191] width 10 height 10
click at [32, 270] on div at bounding box center [31, 273] width 10 height 10
click at [32, 274] on div at bounding box center [31, 273] width 10 height 10
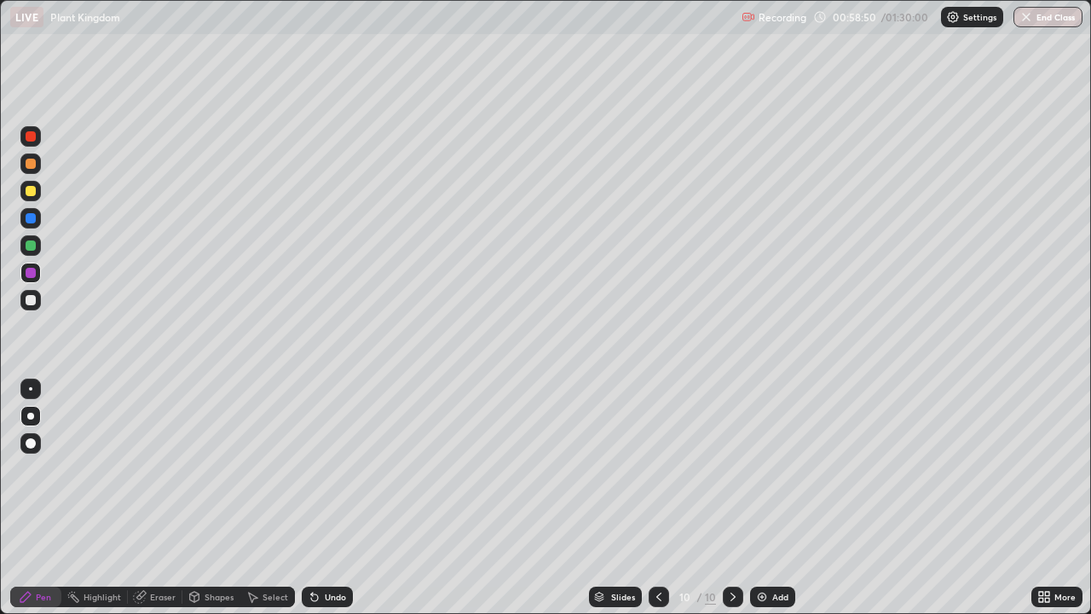
click at [31, 168] on div at bounding box center [31, 164] width 10 height 10
click at [32, 299] on div at bounding box center [31, 300] width 10 height 10
click at [326, 476] on div "Undo" at bounding box center [335, 596] width 21 height 9
click at [32, 216] on div at bounding box center [31, 218] width 10 height 10
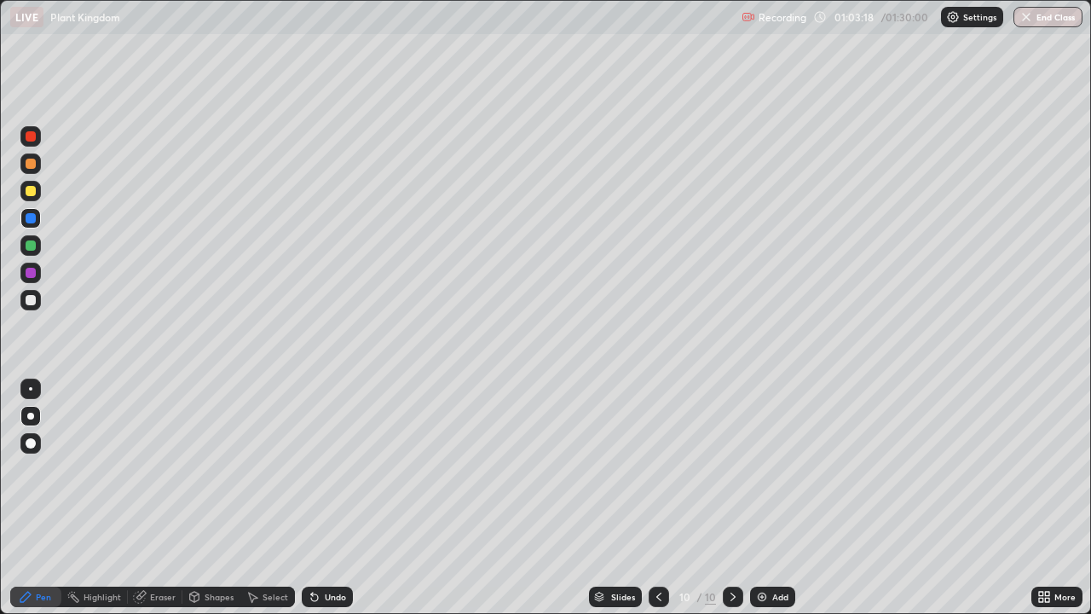
click at [32, 245] on div at bounding box center [31, 245] width 10 height 10
click at [29, 217] on div at bounding box center [31, 218] width 10 height 10
click at [37, 247] on div at bounding box center [30, 245] width 20 height 20
click at [35, 272] on div at bounding box center [31, 273] width 10 height 10
click at [32, 245] on div at bounding box center [31, 245] width 10 height 10
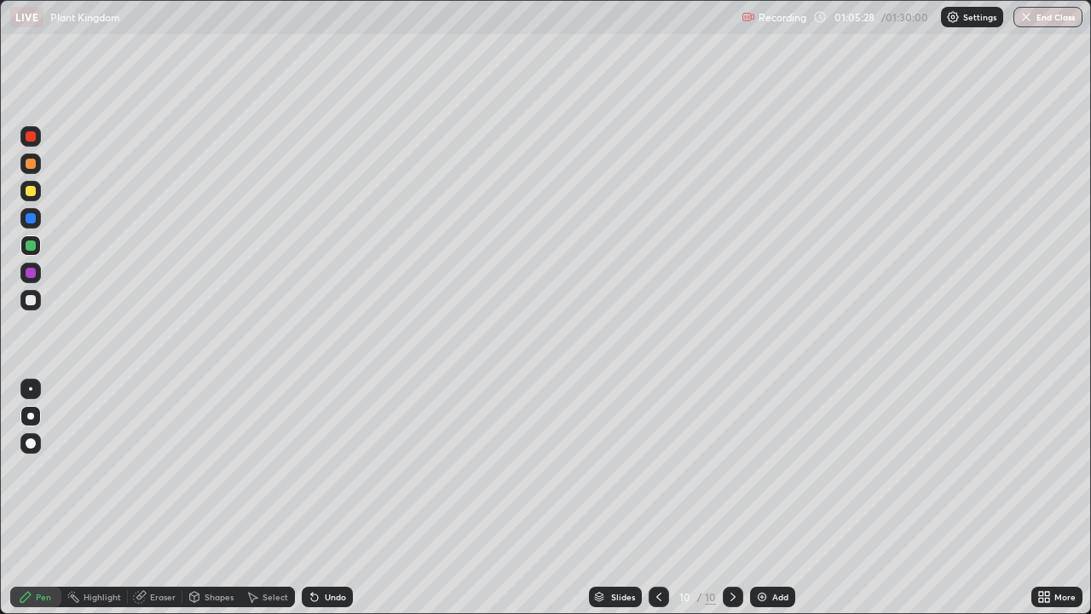
click at [31, 274] on div at bounding box center [31, 273] width 10 height 10
click at [779, 476] on div "Add" at bounding box center [780, 596] width 16 height 9
click at [332, 476] on div "Undo" at bounding box center [335, 596] width 21 height 9
click at [328, 476] on div "Undo" at bounding box center [327, 596] width 51 height 20
click at [32, 297] on div at bounding box center [31, 300] width 10 height 10
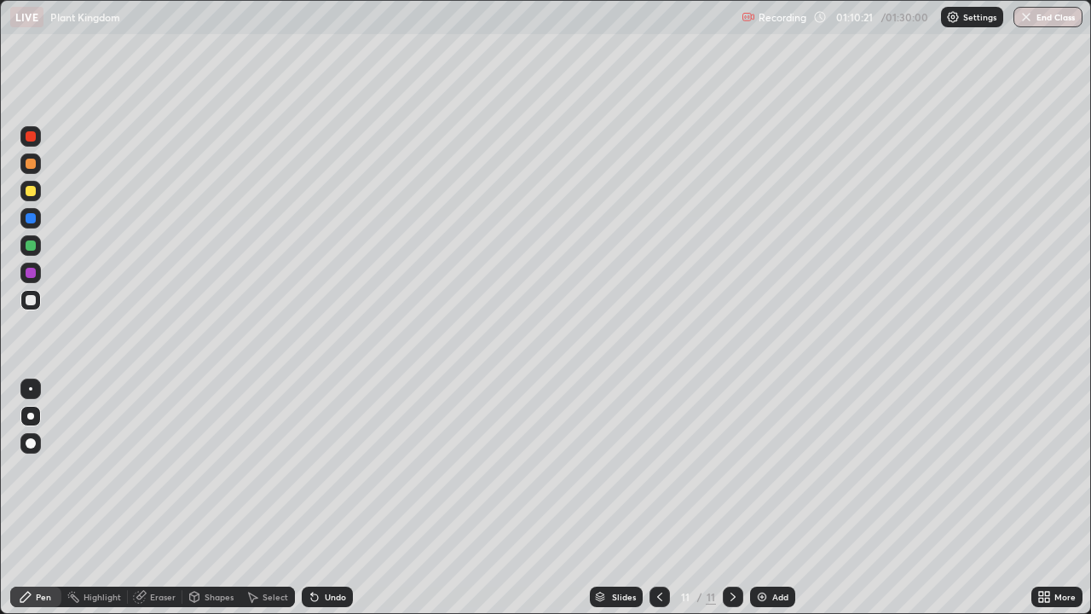
click at [332, 476] on div "Undo" at bounding box center [327, 596] width 51 height 20
click at [335, 476] on div "Undo" at bounding box center [327, 596] width 51 height 20
click at [335, 476] on div "Undo" at bounding box center [335, 596] width 21 height 9
click at [332, 476] on div "Undo" at bounding box center [335, 596] width 21 height 9
click at [347, 476] on div "Undo" at bounding box center [327, 596] width 51 height 20
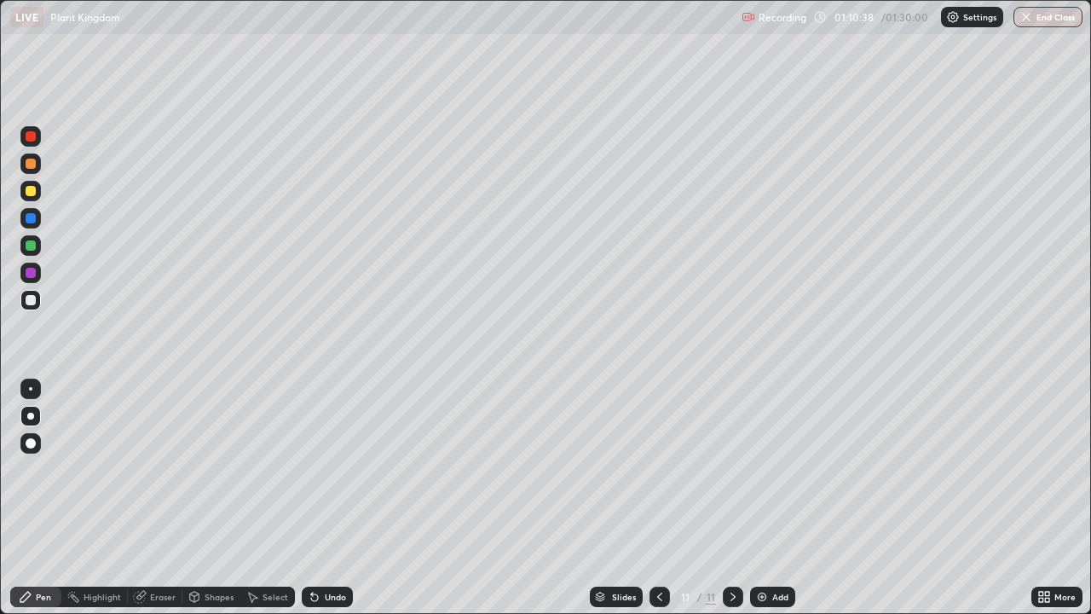
click at [338, 476] on div "Undo" at bounding box center [335, 596] width 21 height 9
click at [343, 476] on div "Undo" at bounding box center [335, 596] width 21 height 9
click at [337, 476] on div "Undo" at bounding box center [335, 596] width 21 height 9
click at [333, 476] on div "Undo" at bounding box center [335, 596] width 21 height 9
click at [31, 162] on div at bounding box center [31, 164] width 10 height 10
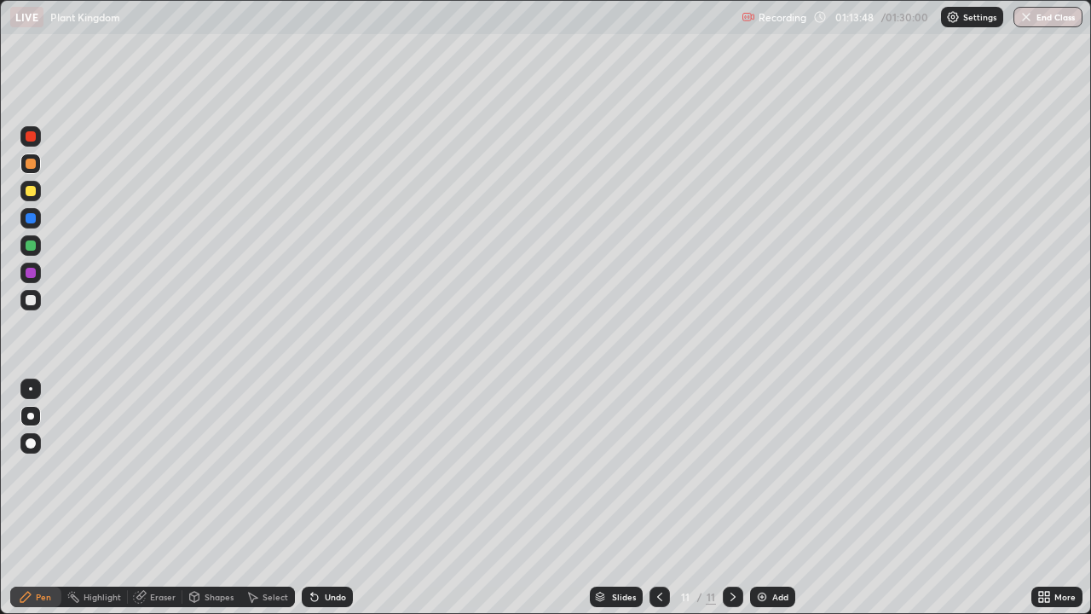
click at [34, 297] on div at bounding box center [31, 300] width 10 height 10
click at [332, 476] on div "Undo" at bounding box center [335, 596] width 21 height 9
click at [150, 476] on div "Eraser" at bounding box center [163, 596] width 26 height 9
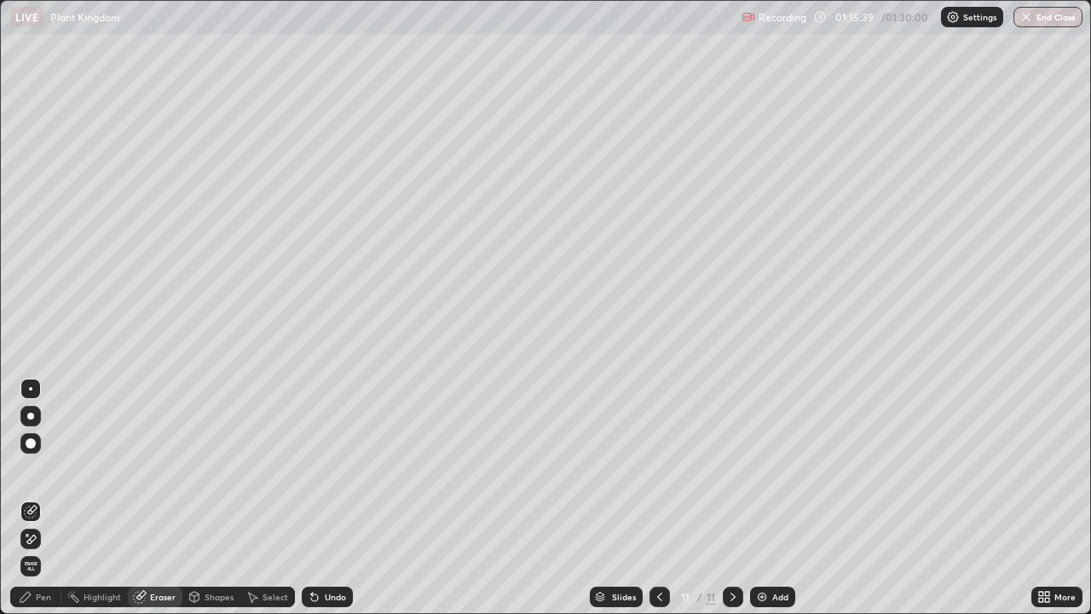
click at [51, 476] on div "Pen" at bounding box center [35, 596] width 51 height 20
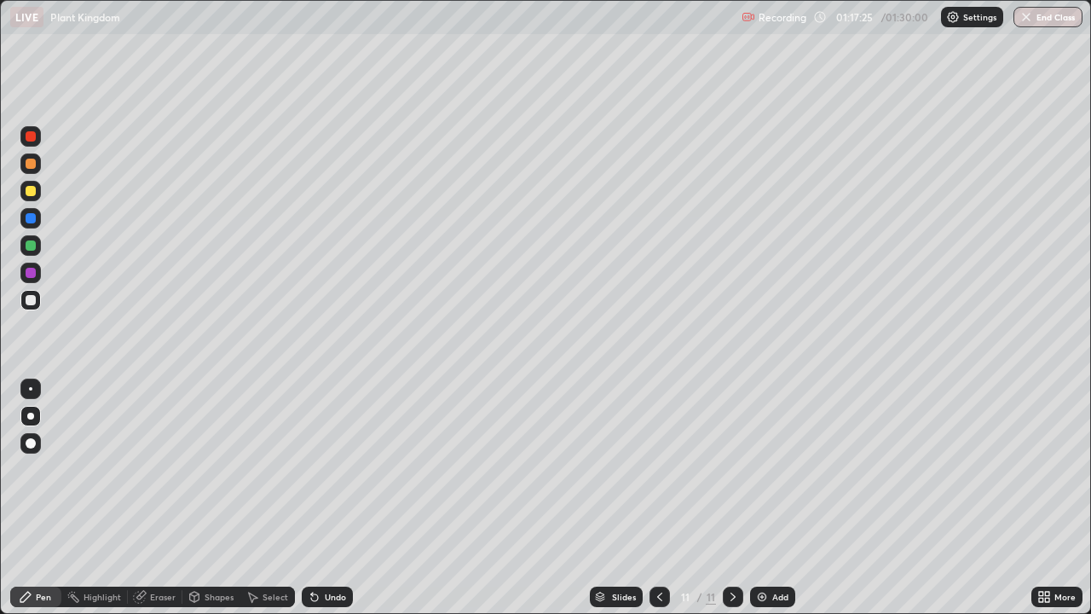
click at [1046, 23] on button "End Class" at bounding box center [1047, 17] width 69 height 20
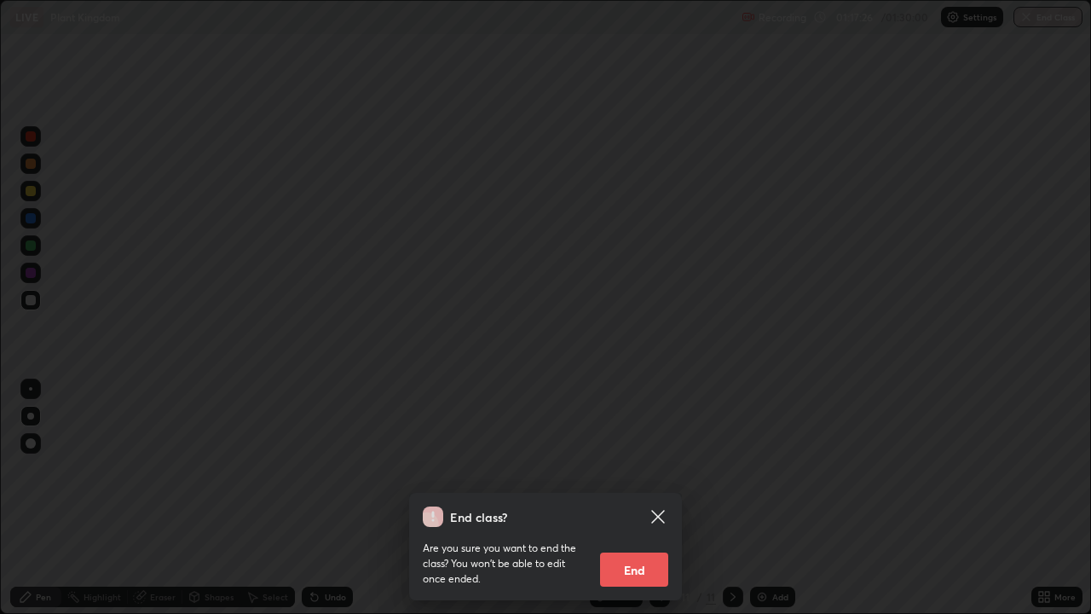
click at [642, 476] on button "End" at bounding box center [634, 569] width 68 height 34
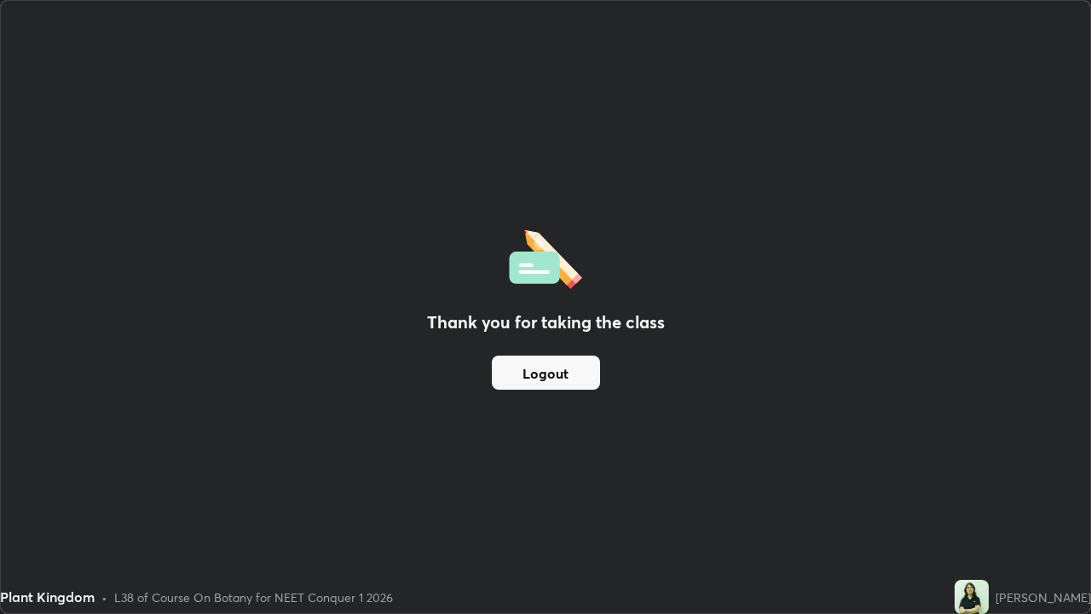
click at [570, 379] on button "Logout" at bounding box center [546, 372] width 108 height 34
click at [574, 376] on button "Logout" at bounding box center [546, 372] width 108 height 34
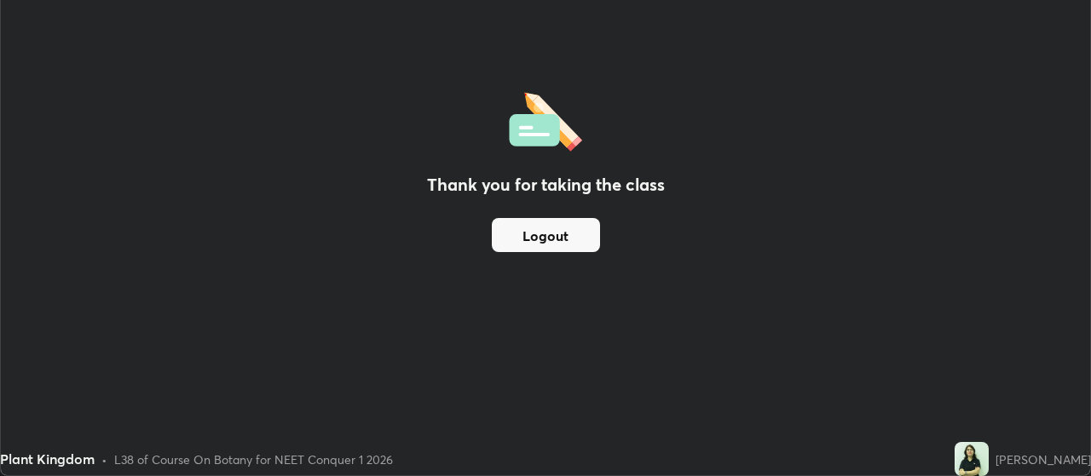
scroll to position [84748, 84133]
